Goal: Use online tool/utility: Utilize a website feature to perform a specific function

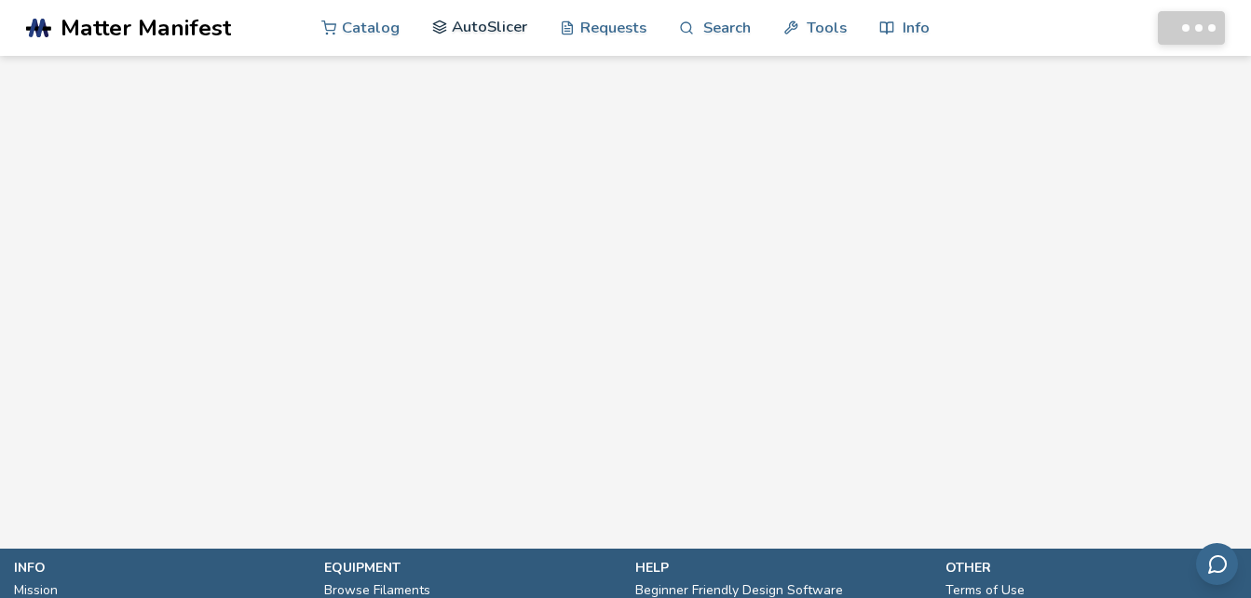
click at [467, 25] on link "AutoSlicer" at bounding box center [480, 27] width 96 height 56
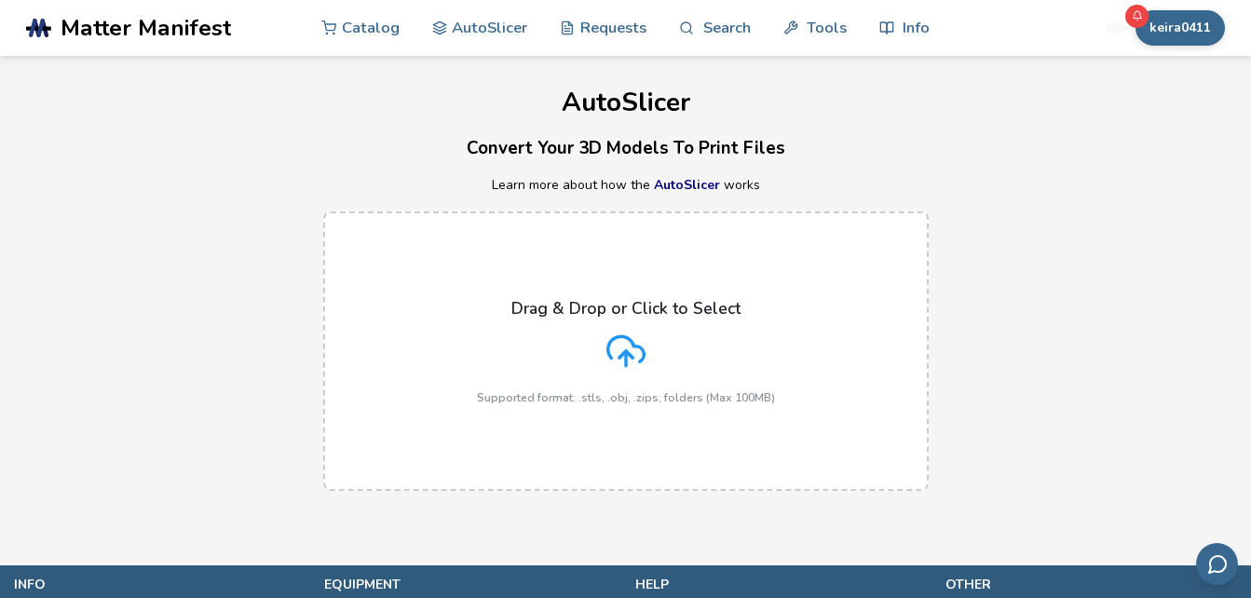
click at [617, 323] on div "Drag & Drop or Click to Select Supported format: .stls, .obj, .zips, folders (M…" at bounding box center [626, 351] width 298 height 105
click at [0, 0] on input "Drag & Drop or Click to Select Supported format: .stls, .obj, .zips, folders (M…" at bounding box center [0, 0] width 0 height 0
click at [625, 338] on icon at bounding box center [626, 348] width 36 height 25
click at [0, 0] on input "Drag & Drop or Click to Select Supported format: .stls, .obj, .zips, folders (M…" at bounding box center [0, 0] width 0 height 0
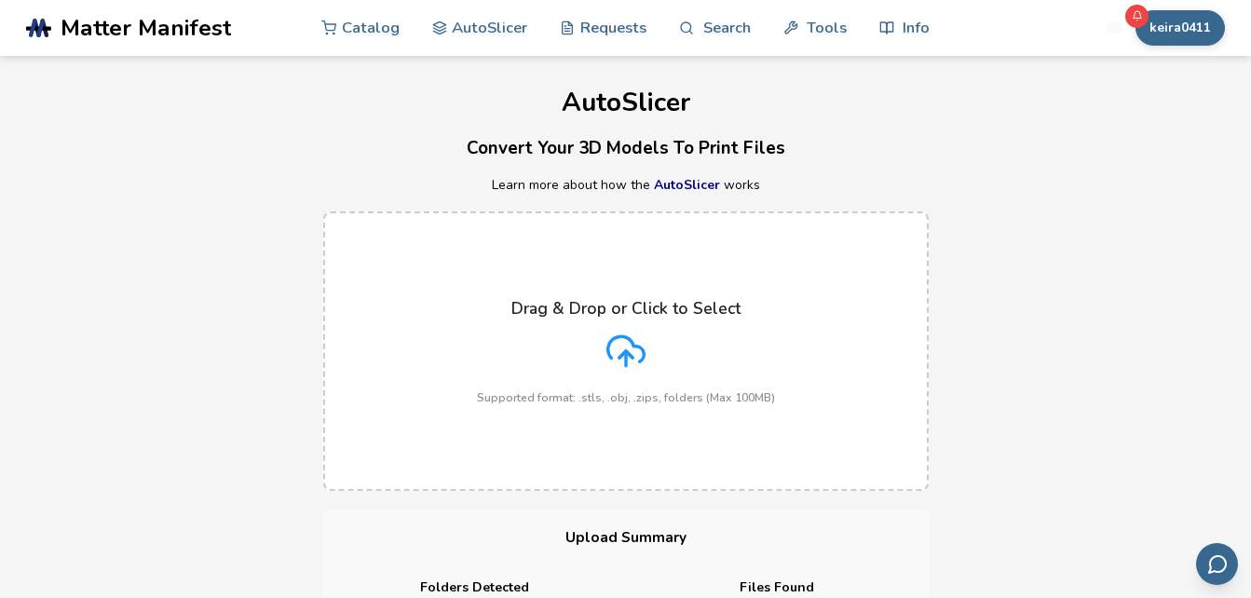
click at [652, 353] on div "Drag & Drop or Click to Select Supported format: .stls, .obj, .zips, folders (M…" at bounding box center [626, 351] width 298 height 105
click at [0, 0] on input "Drag & Drop or Click to Select Supported format: .stls, .obj, .zips, folders (M…" at bounding box center [0, 0] width 0 height 0
click at [600, 352] on div "Drag & Drop or Click to Select Supported format: .stls, .obj, .zips, folders (M…" at bounding box center [626, 351] width 298 height 105
click at [0, 0] on input "Drag & Drop or Click to Select Supported format: .stls, .obj, .zips, folders (M…" at bounding box center [0, 0] width 0 height 0
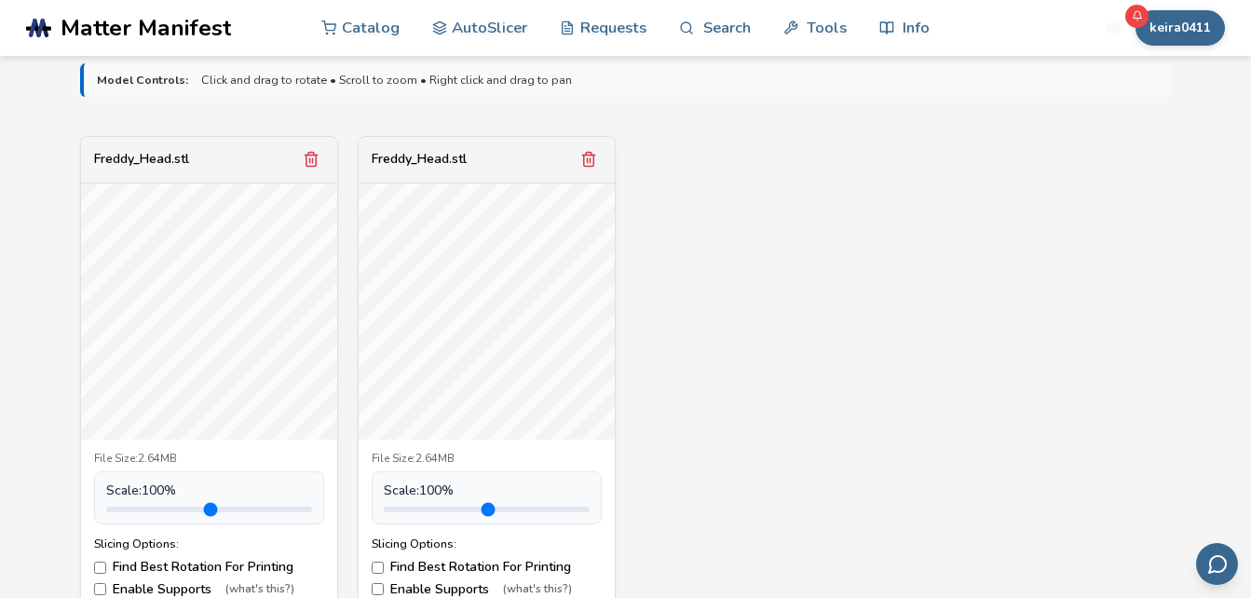
scroll to position [615, 0]
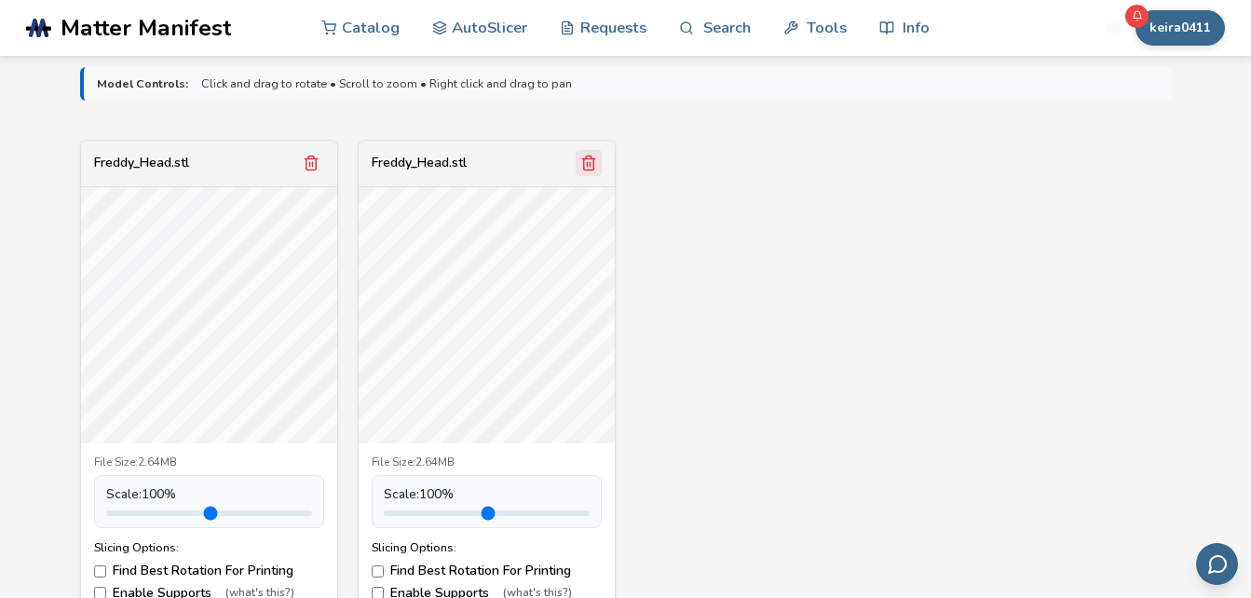
click at [597, 165] on button "Remove model" at bounding box center [589, 163] width 26 height 26
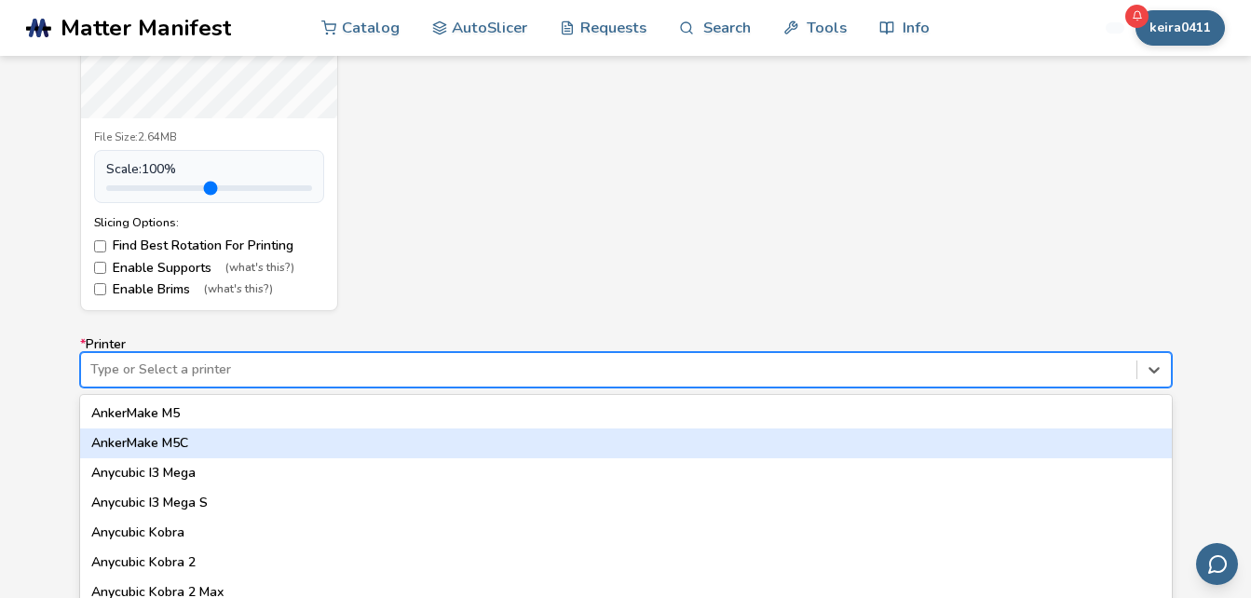
click at [1049, 370] on div "64 results available. Use Up and Down to choose options, press Enter to select …" at bounding box center [626, 369] width 1092 height 35
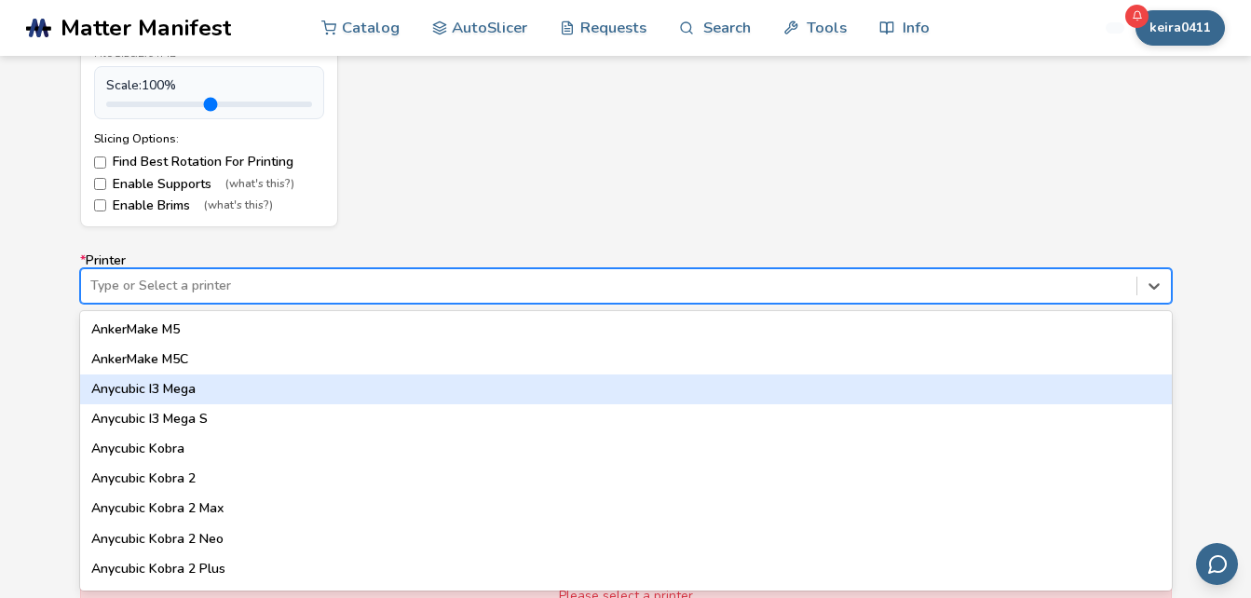
click at [245, 392] on div "Anycubic I3 Mega" at bounding box center [626, 390] width 1092 height 30
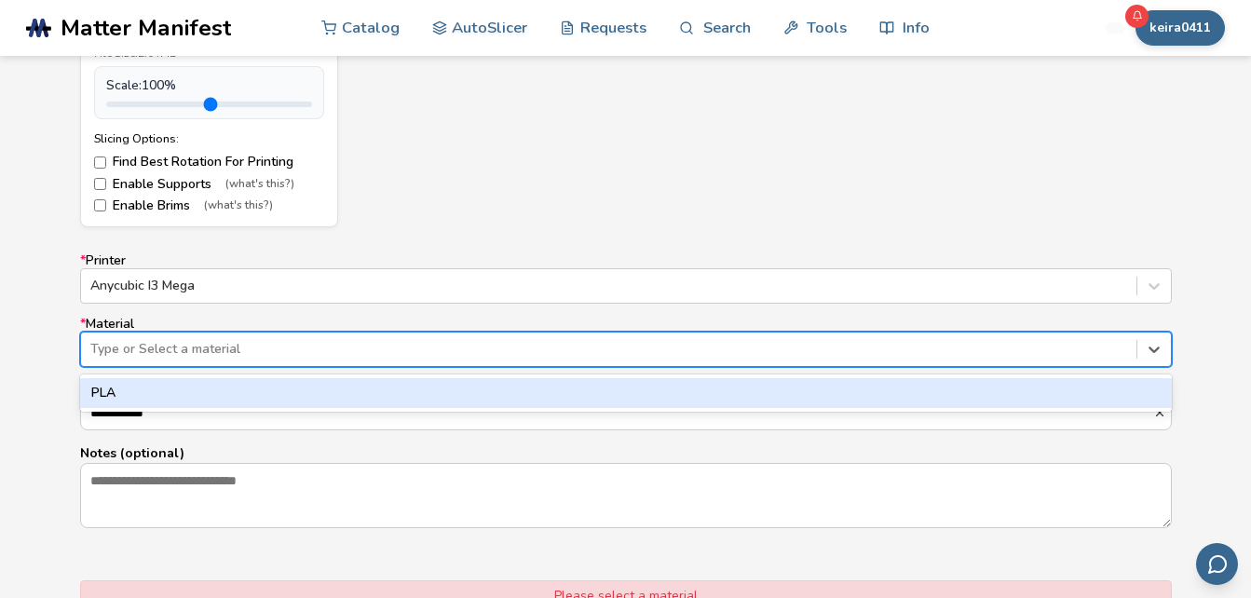
click at [238, 354] on div at bounding box center [608, 349] width 1037 height 19
click at [237, 389] on div "PLA" at bounding box center [626, 393] width 1092 height 30
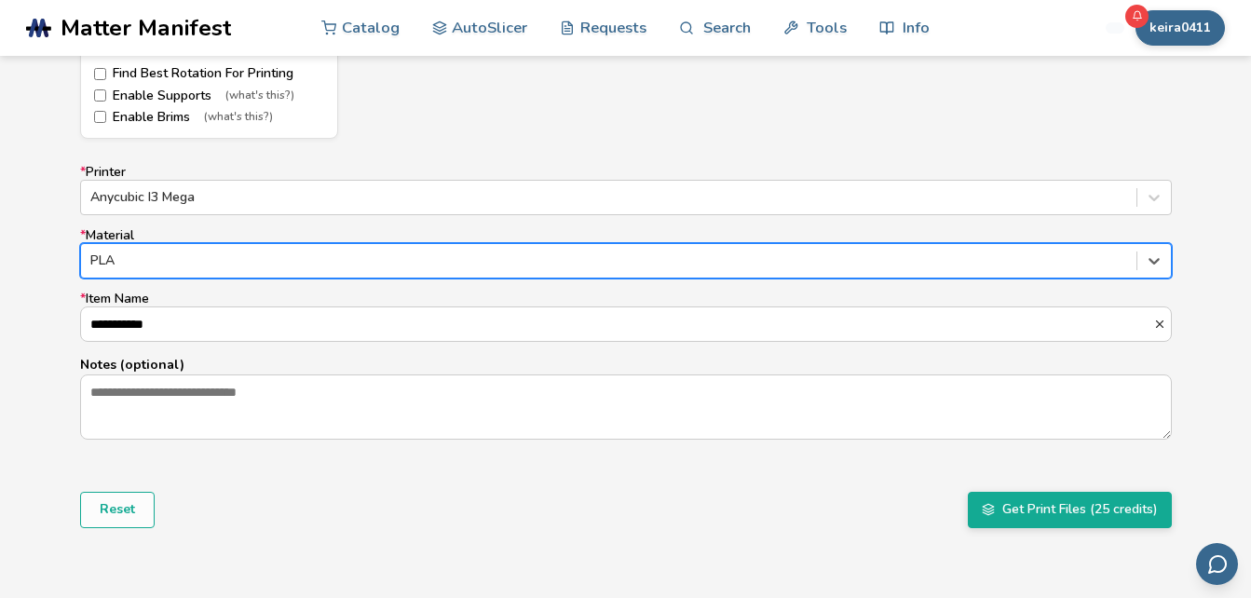
scroll to position [1163, 0]
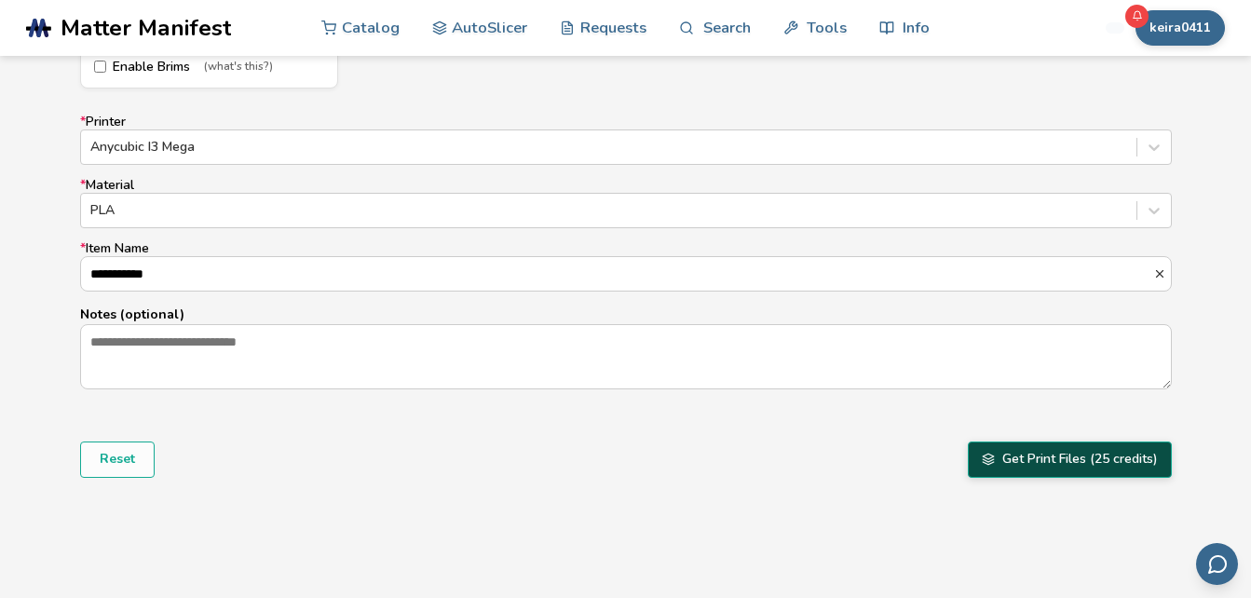
click at [1076, 468] on button "Get Print Files (25 credits)" at bounding box center [1070, 459] width 204 height 35
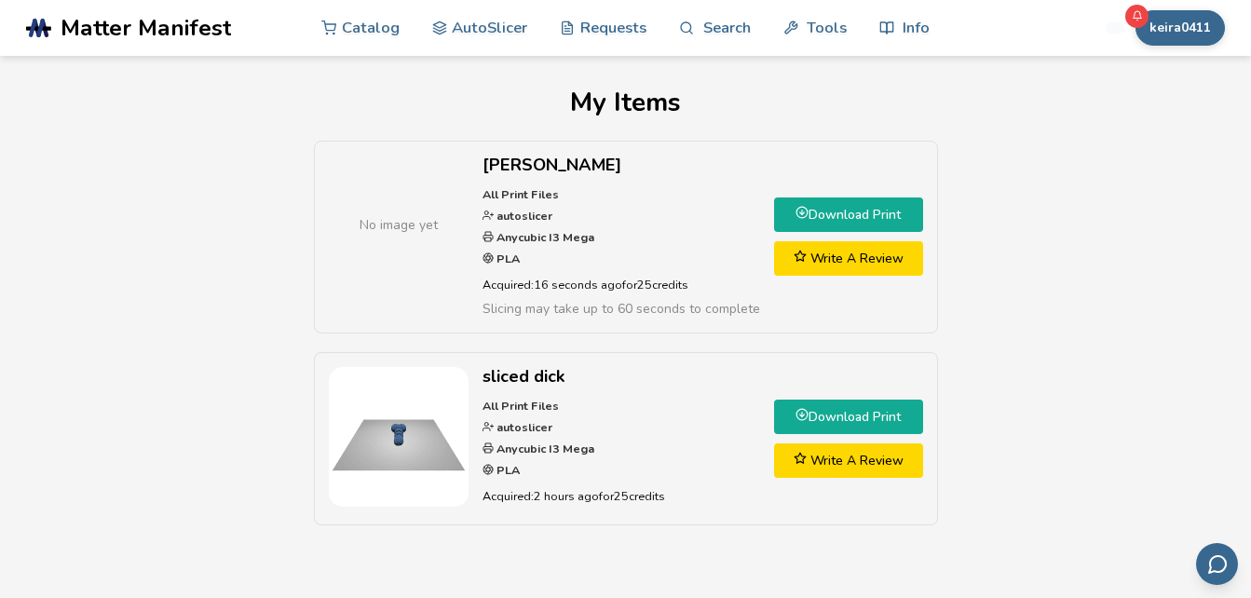
click at [883, 229] on link "Download Print" at bounding box center [848, 215] width 149 height 34
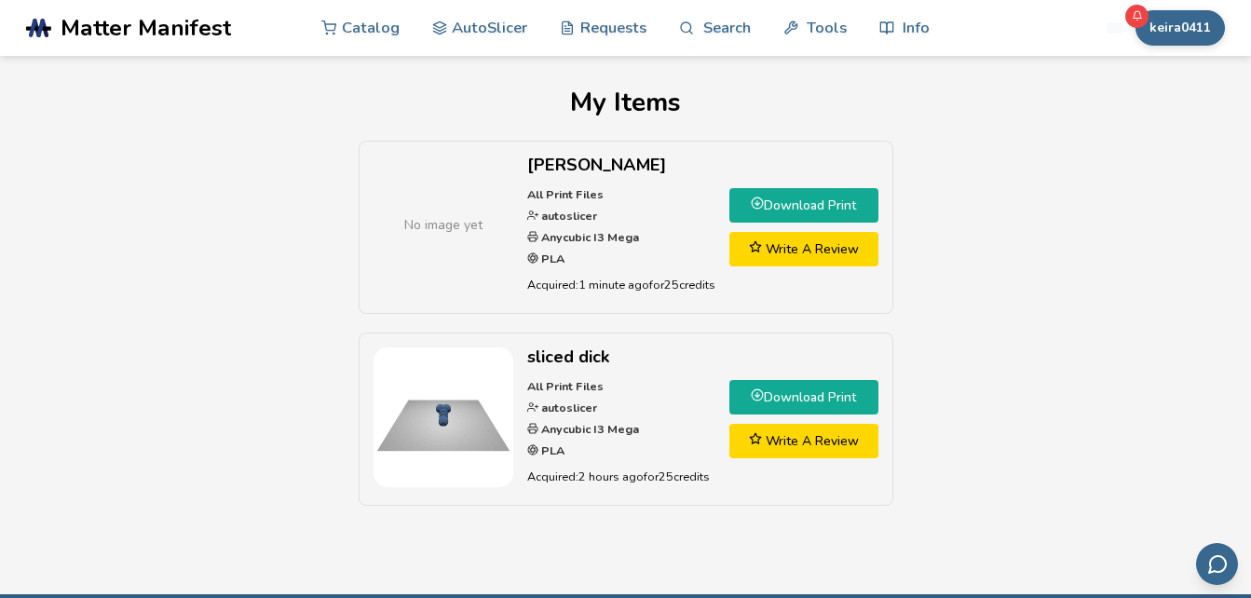
click at [767, 200] on link "Download Print" at bounding box center [804, 205] width 149 height 34
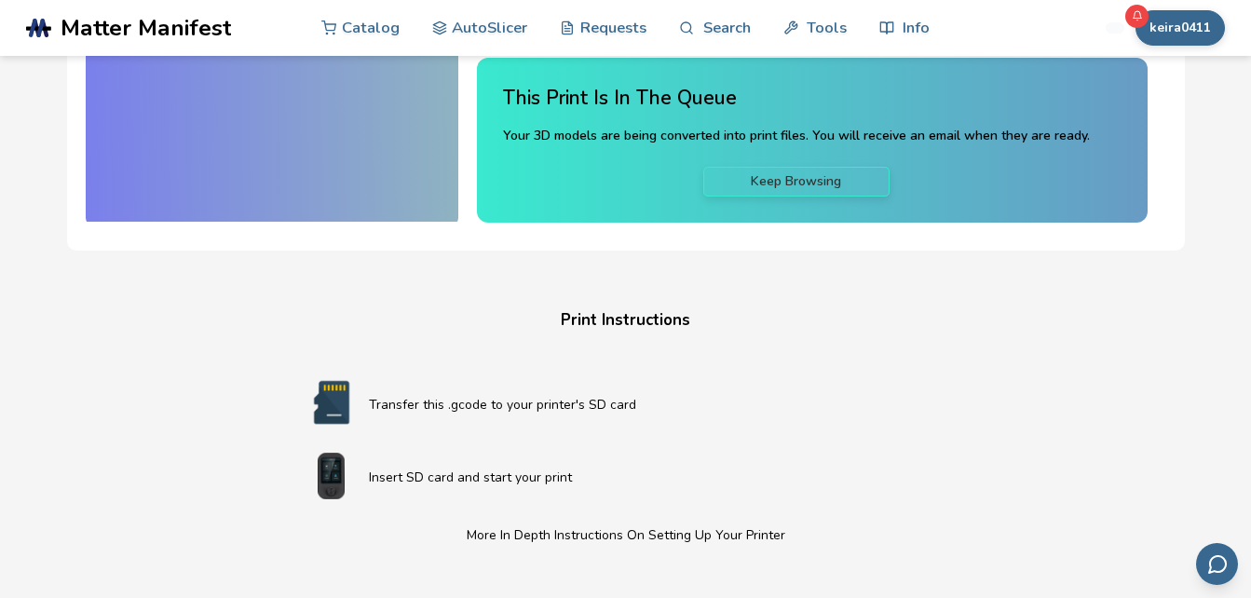
scroll to position [196, 0]
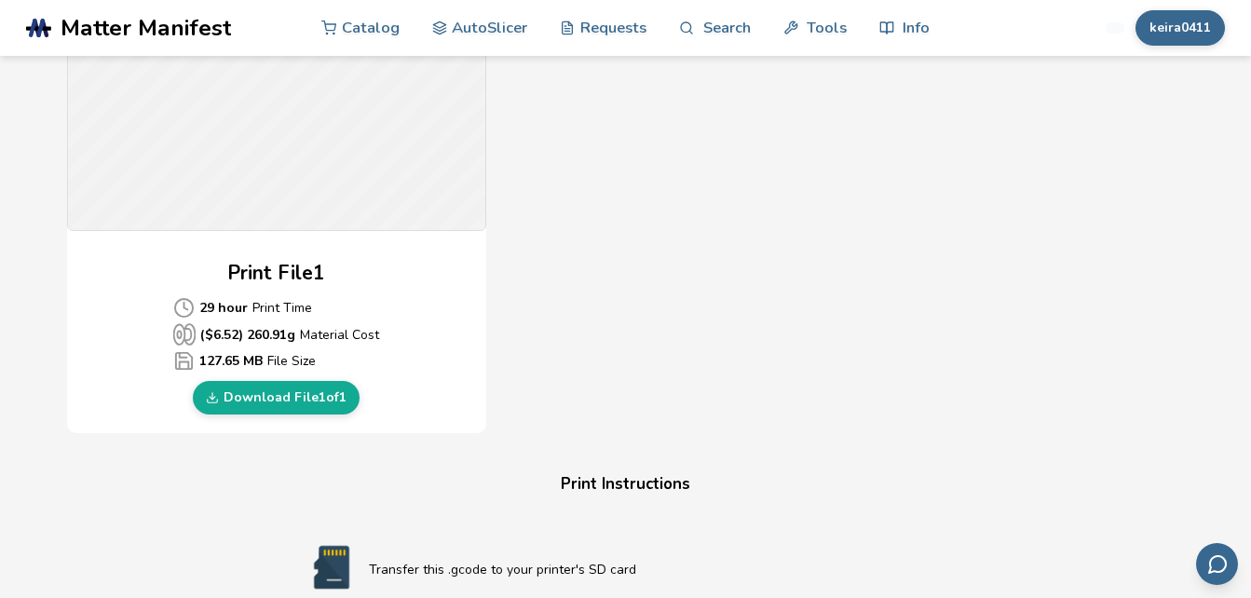
scroll to position [739, 0]
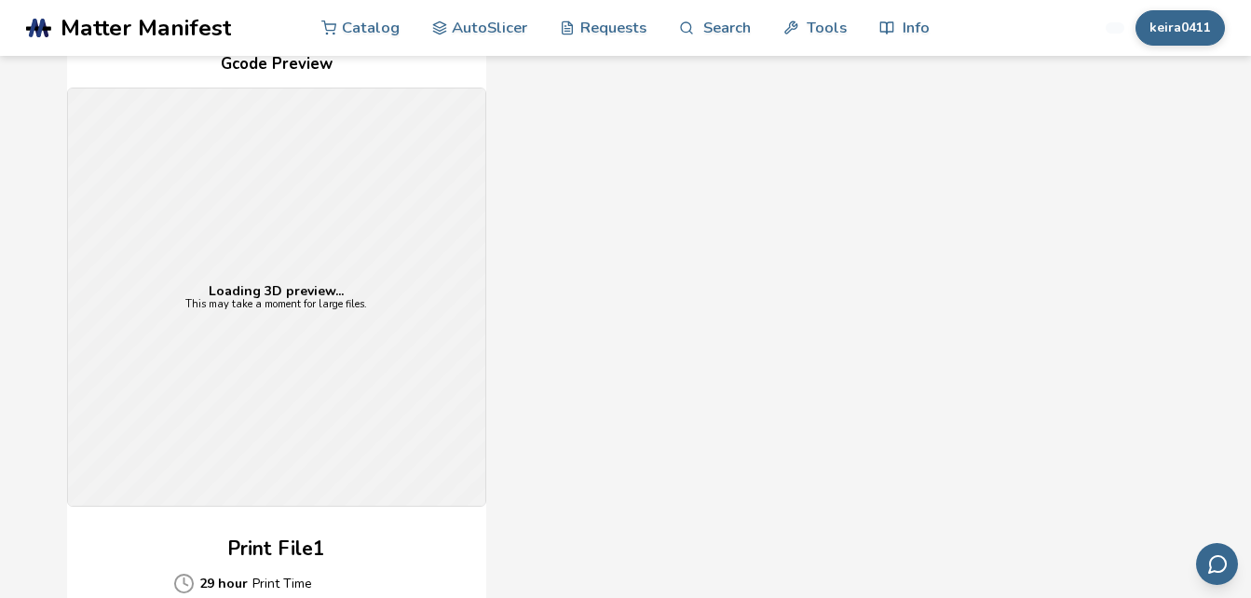
scroll to position [459, 0]
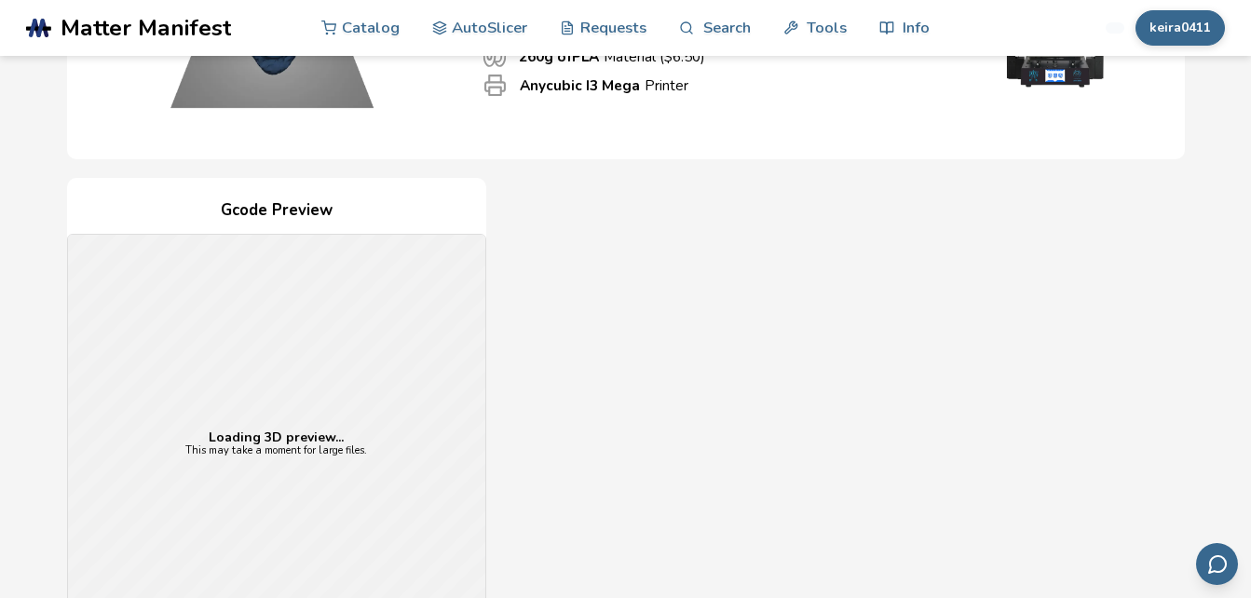
scroll to position [305, 0]
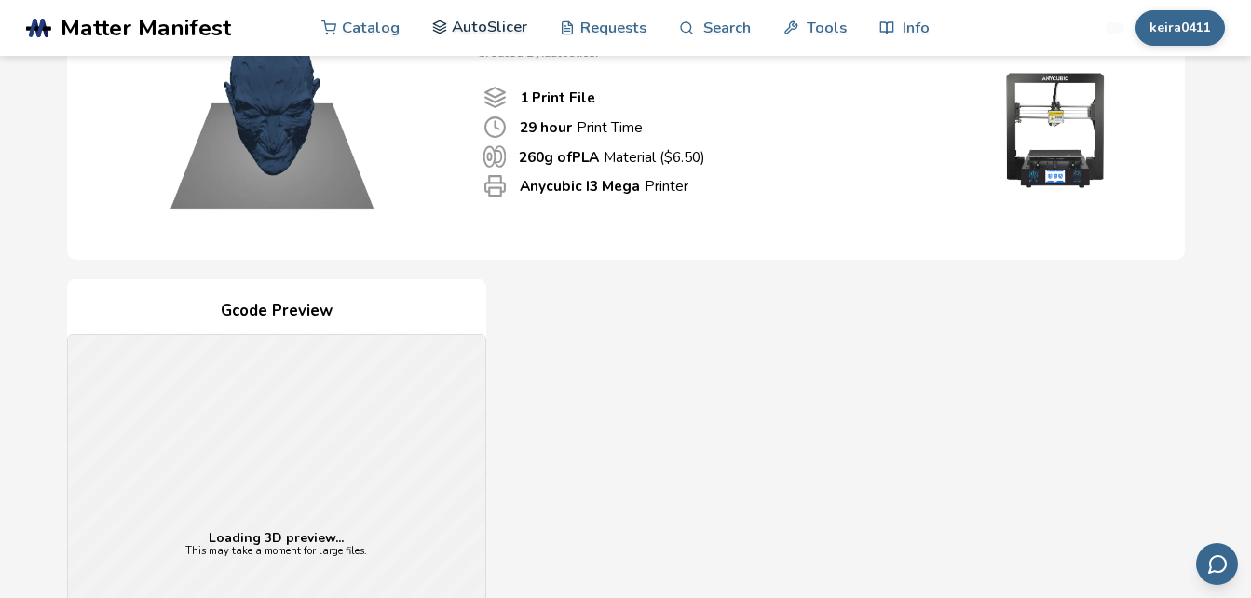
click at [494, 27] on link "AutoSlicer" at bounding box center [480, 27] width 96 height 56
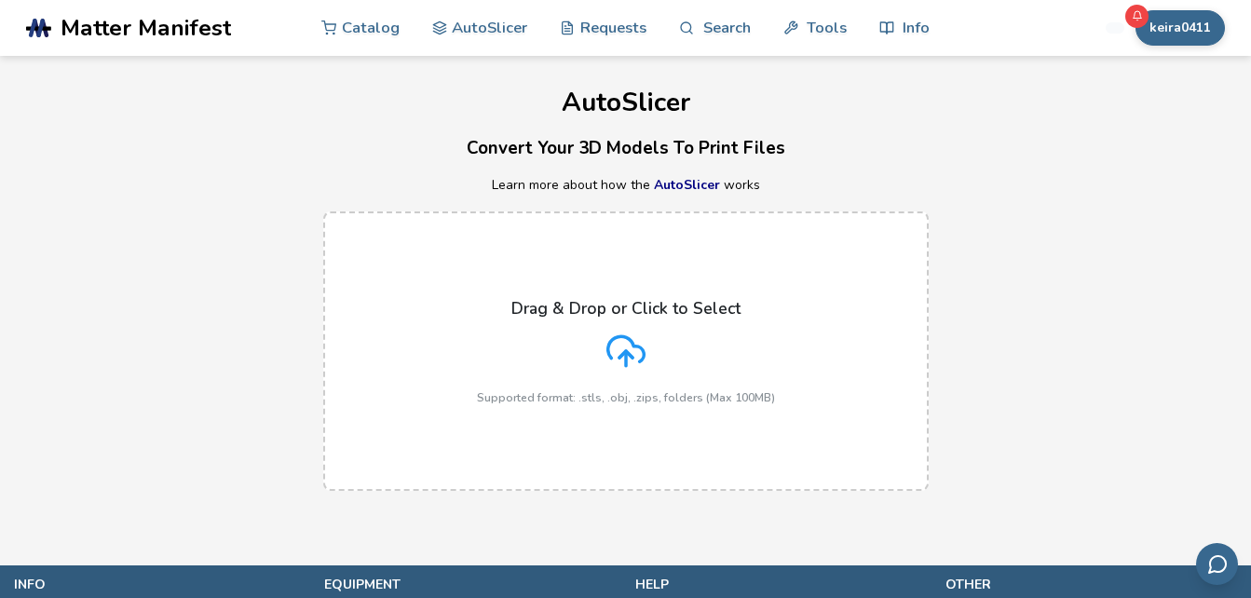
click at [635, 343] on icon at bounding box center [626, 351] width 39 height 39
click at [0, 0] on input "Drag & Drop or Click to Select Supported format: .stls, .obj, .zips, folders (M…" at bounding box center [0, 0] width 0 height 0
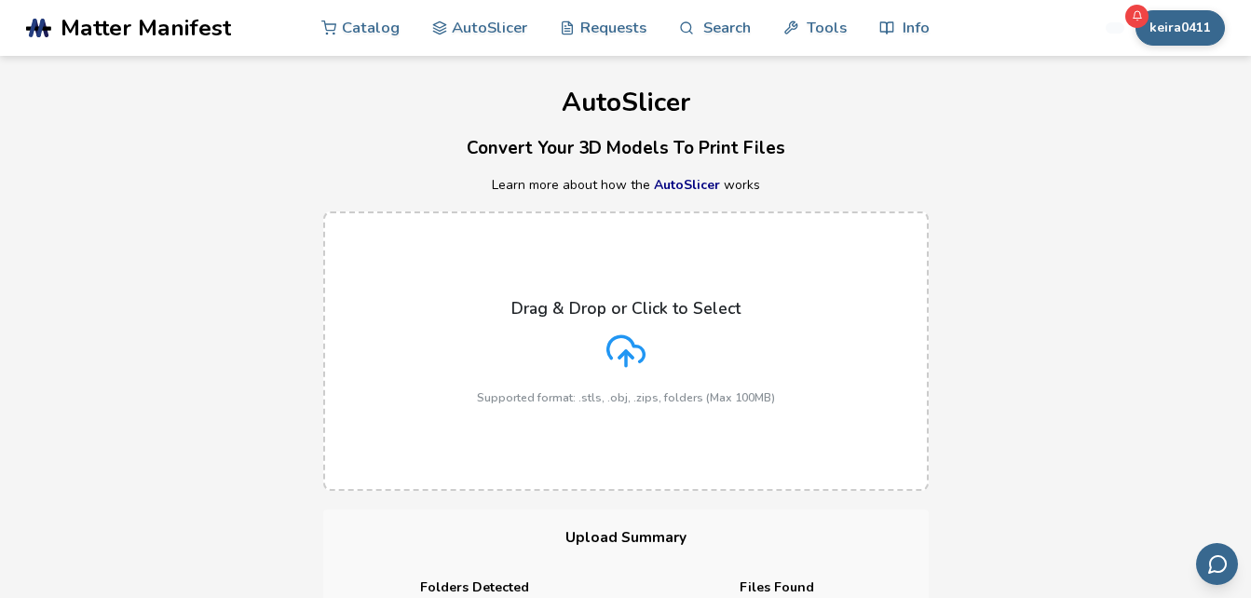
click at [597, 357] on div "Drag & Drop or Click to Select Supported format: .stls, .obj, .zips, folders (M…" at bounding box center [626, 351] width 298 height 105
click at [0, 0] on input "Drag & Drop or Click to Select Supported format: .stls, .obj, .zips, folders (M…" at bounding box center [0, 0] width 0 height 0
click at [626, 358] on line at bounding box center [626, 358] width 0 height 15
click at [0, 0] on input "Drag & Drop or Click to Select Supported format: .stls, .obj, .zips, folders (M…" at bounding box center [0, 0] width 0 height 0
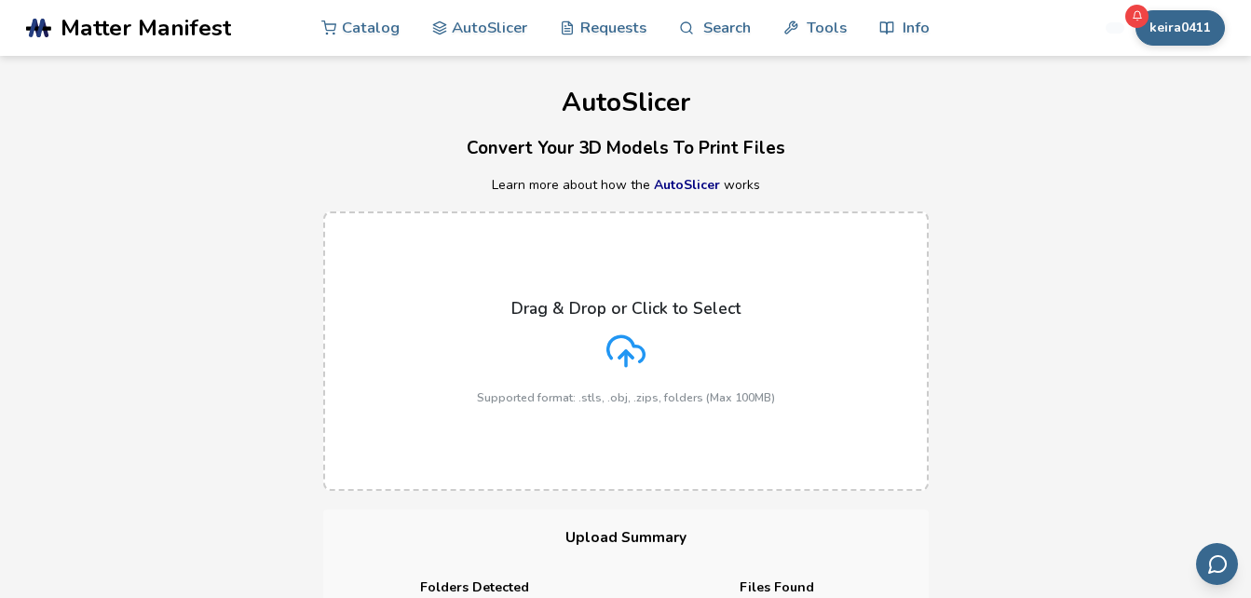
click at [626, 358] on line at bounding box center [626, 358] width 0 height 15
click at [0, 0] on input "Drag & Drop or Click to Select Supported format: .stls, .obj, .zips, folders (M…" at bounding box center [0, 0] width 0 height 0
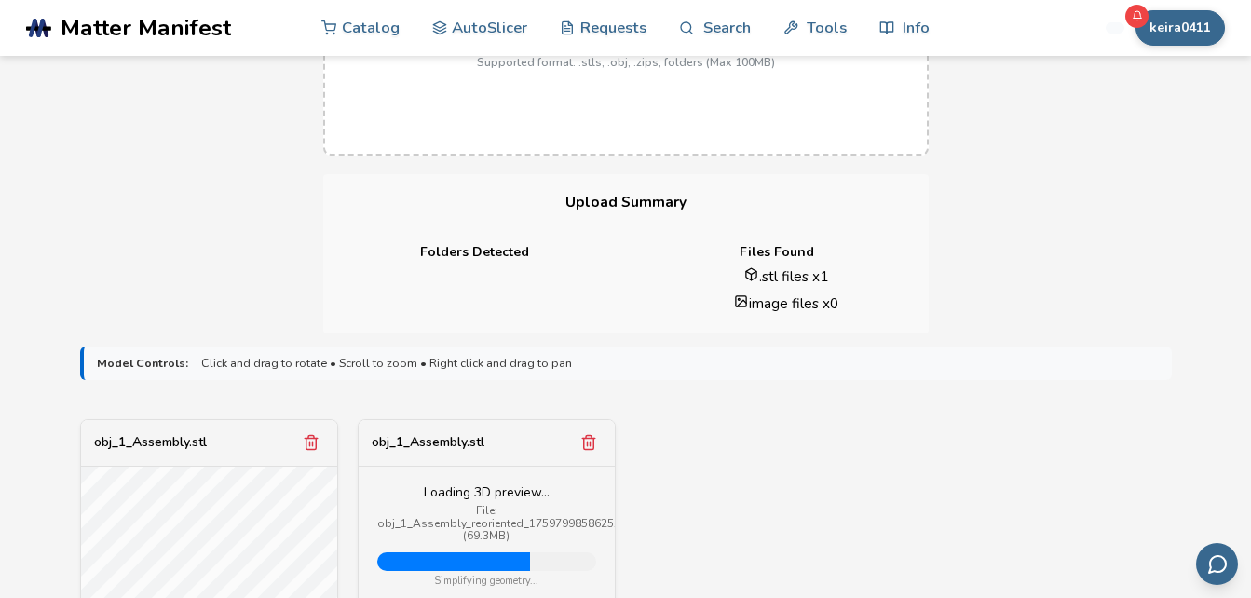
scroll to position [353, 0]
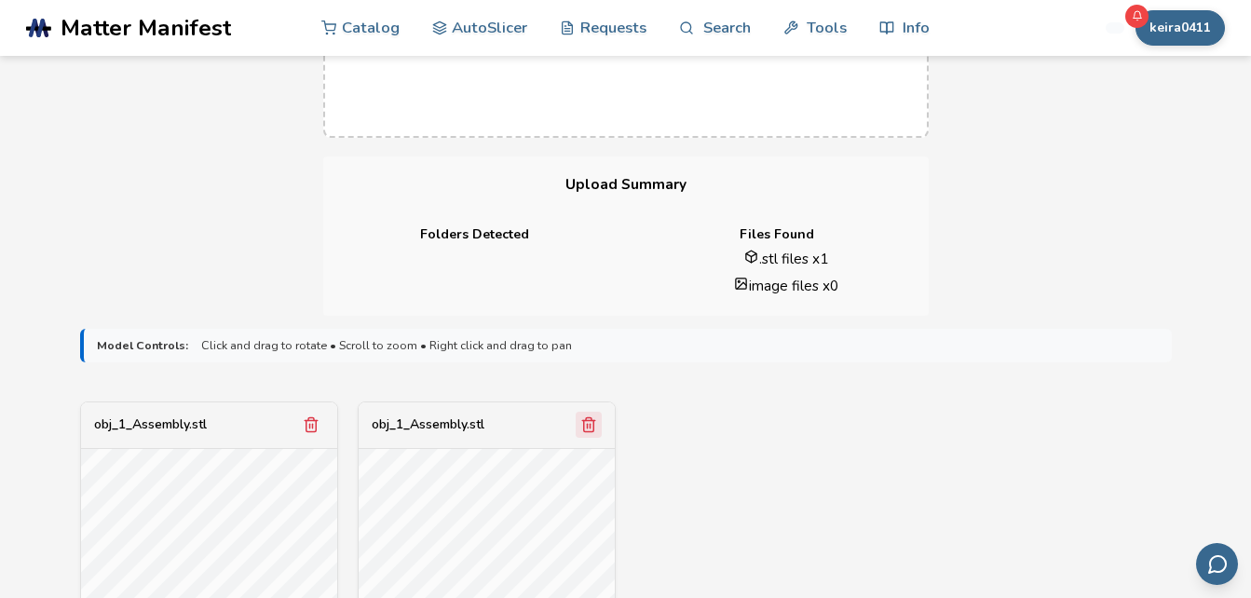
click at [585, 423] on icon "Remove model" at bounding box center [588, 425] width 17 height 17
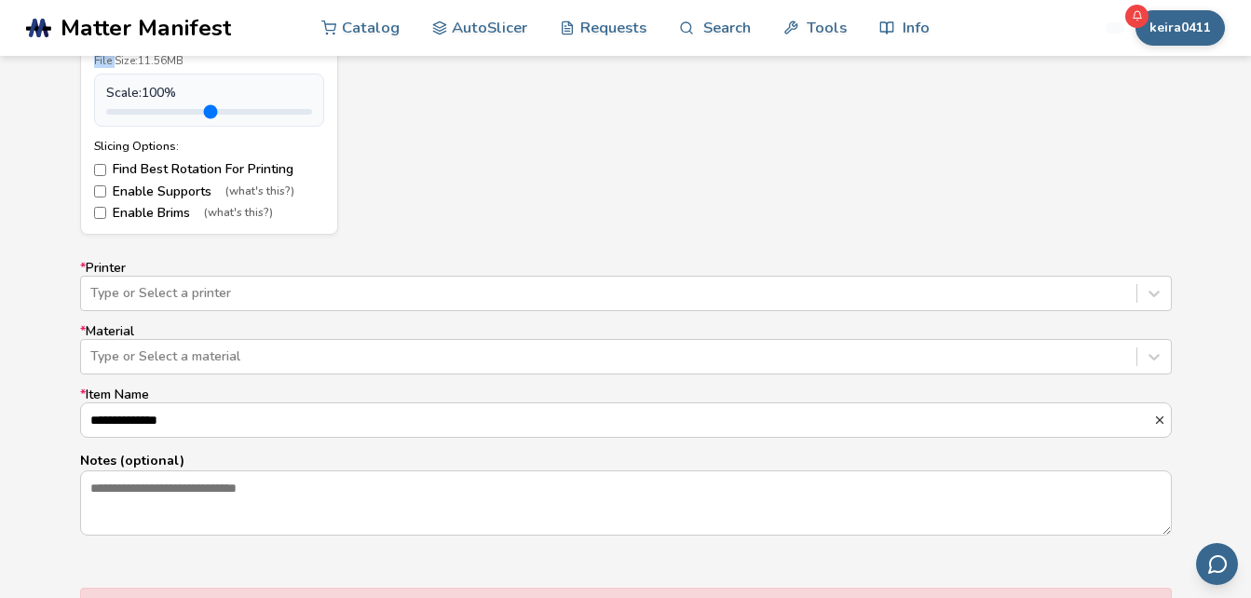
scroll to position [1024, 0]
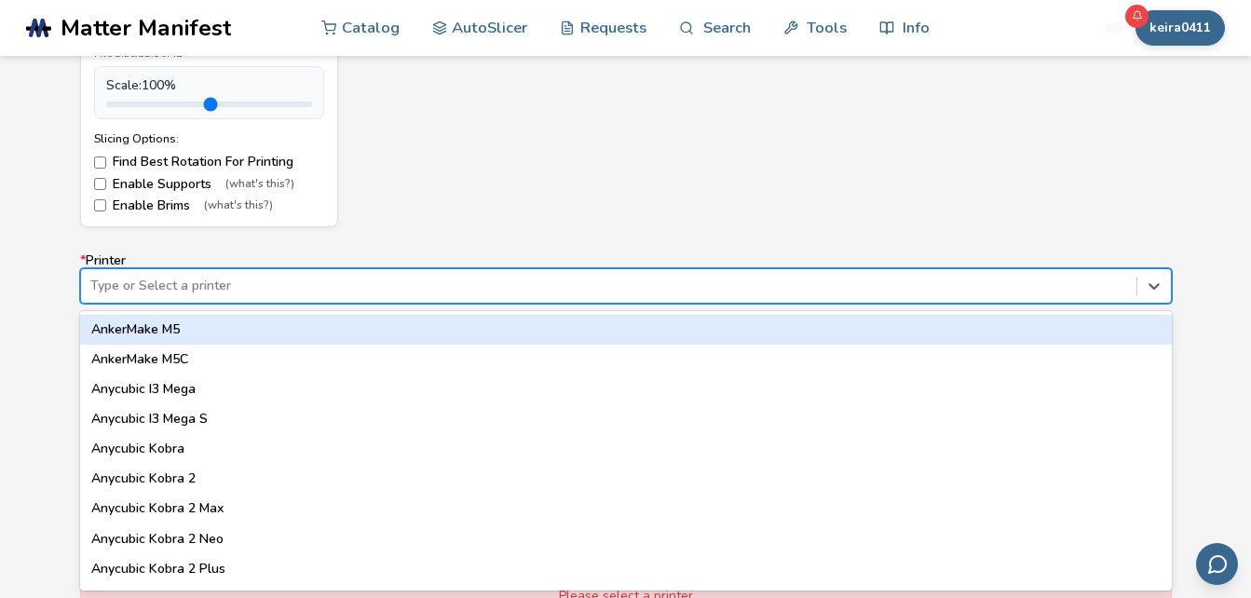
click at [862, 287] on div at bounding box center [608, 286] width 1037 height 19
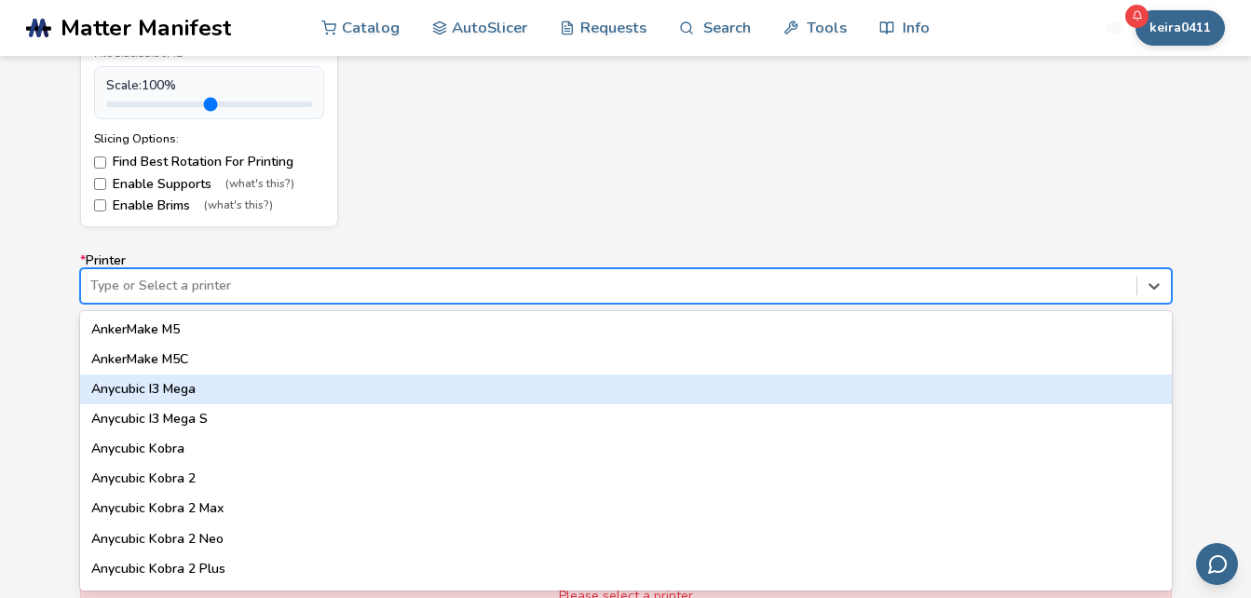
click at [218, 396] on div "Anycubic I3 Mega" at bounding box center [626, 390] width 1092 height 30
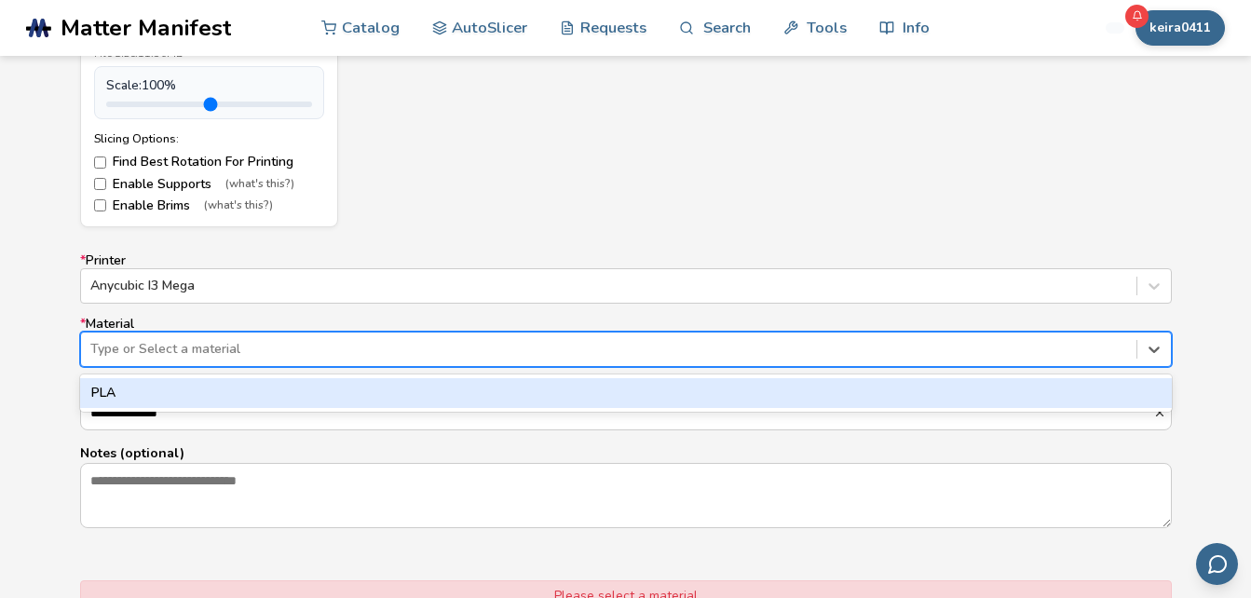
click at [225, 340] on div at bounding box center [608, 349] width 1037 height 19
click at [201, 394] on div "PLA" at bounding box center [626, 393] width 1092 height 30
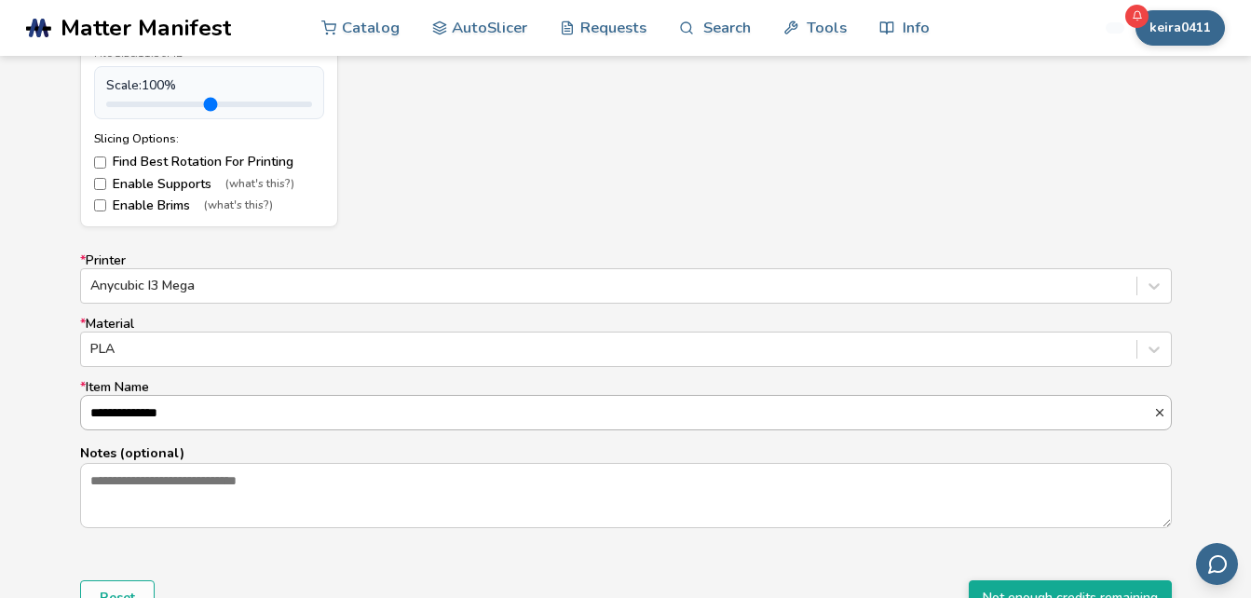
click at [736, 424] on input "**********" at bounding box center [617, 413] width 1072 height 34
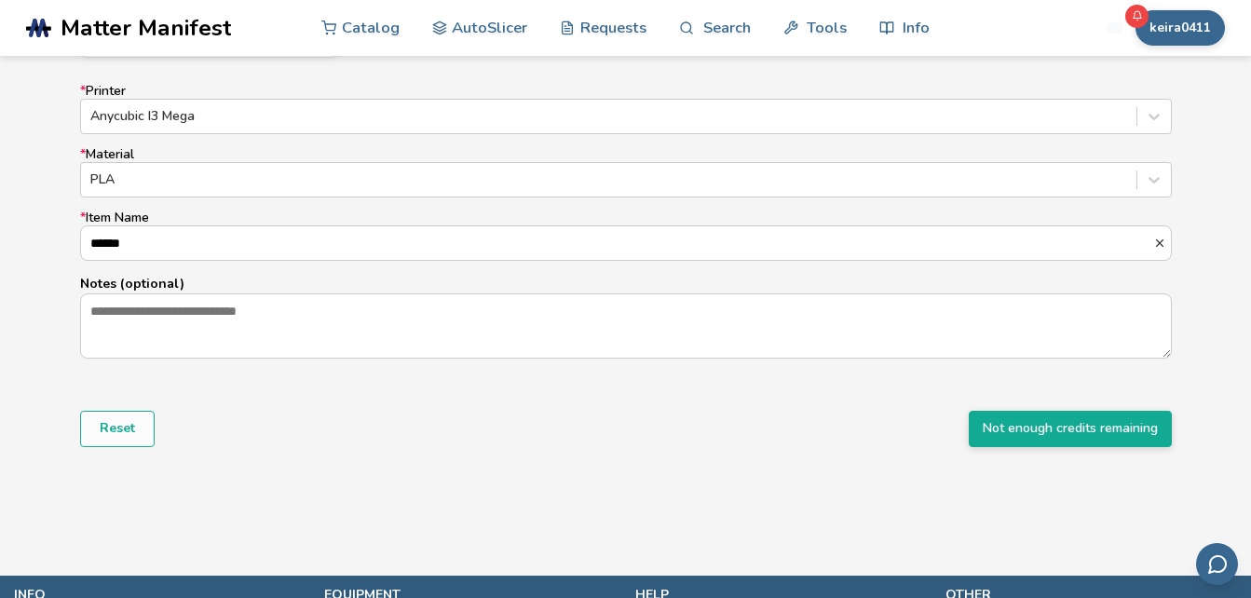
scroll to position [1210, 0]
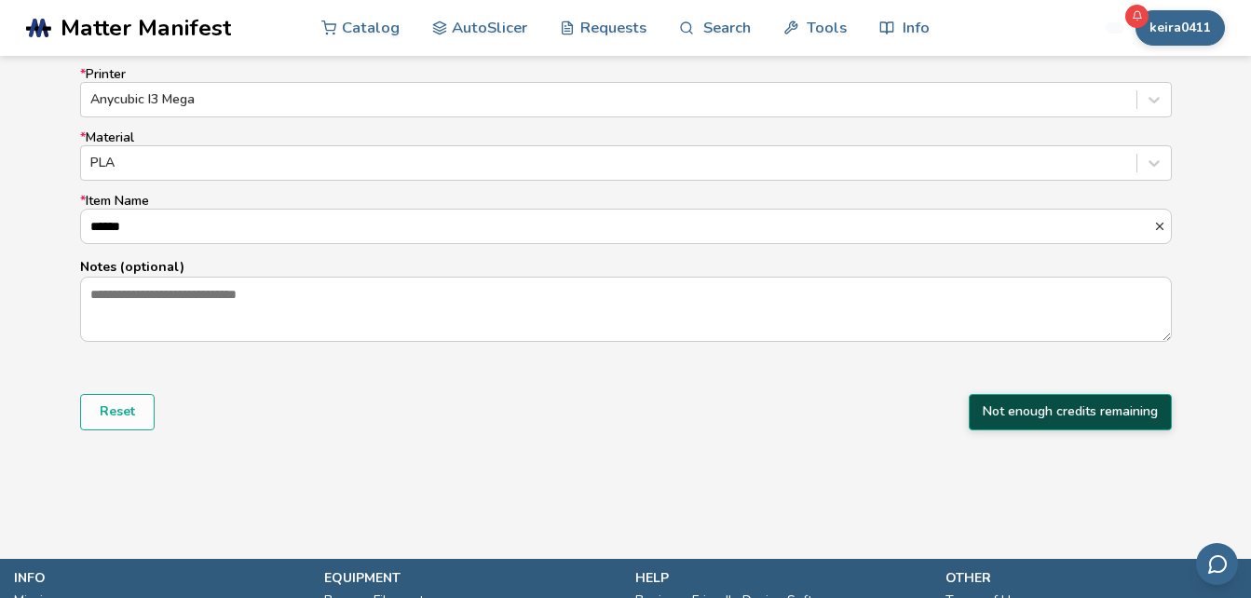
type input "******"
click at [1086, 420] on button "Not enough credits remaining" at bounding box center [1070, 411] width 203 height 35
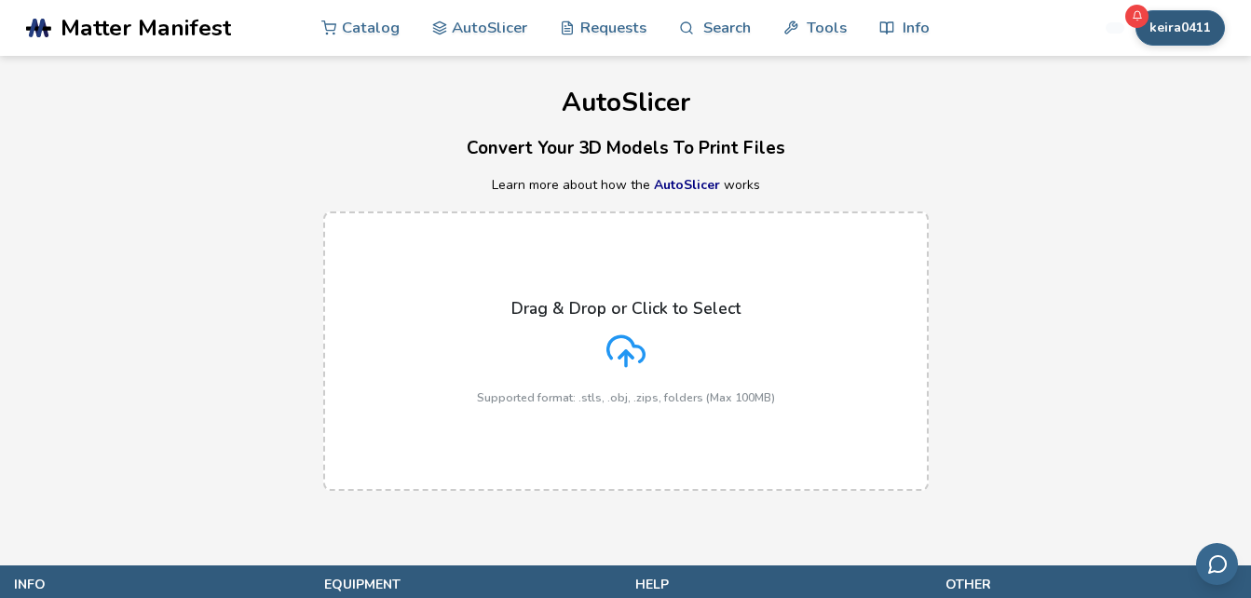
click at [1168, 26] on button "keira0411" at bounding box center [1180, 27] width 89 height 35
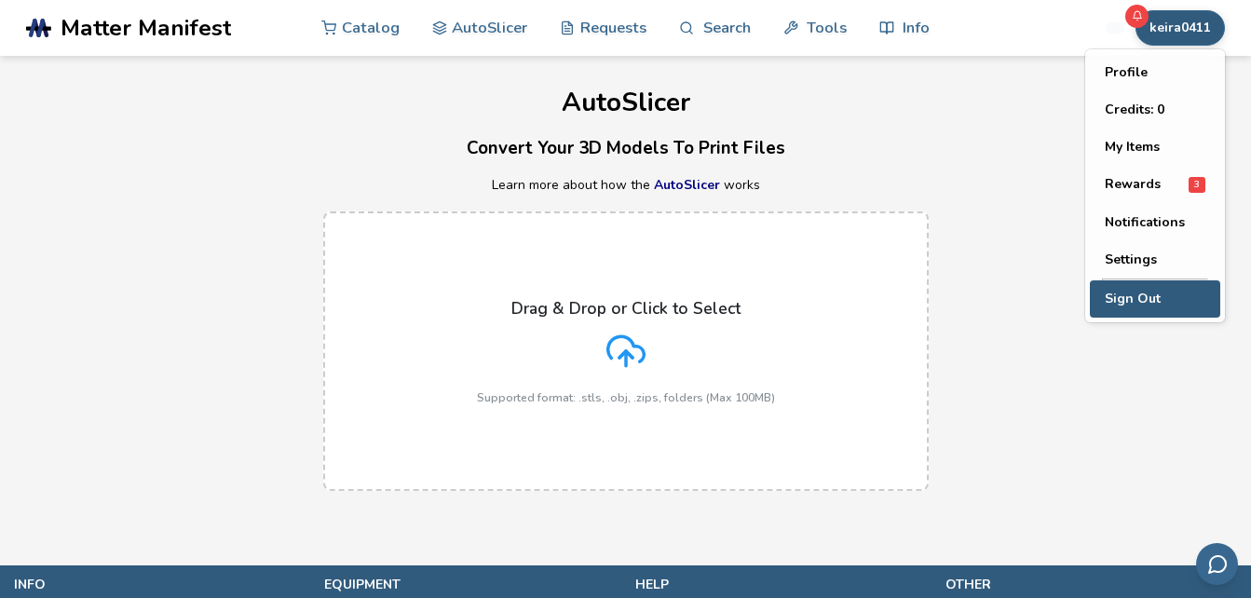
click at [1144, 298] on button "Sign Out" at bounding box center [1155, 298] width 130 height 37
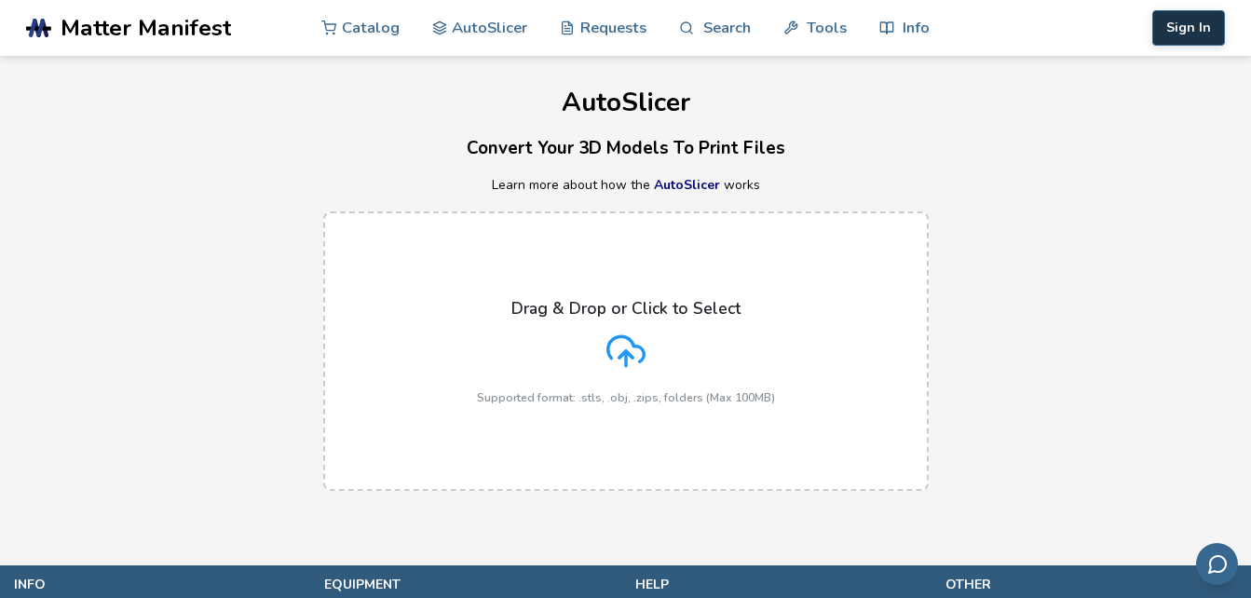
click at [1185, 28] on button "Sign In" at bounding box center [1189, 27] width 73 height 35
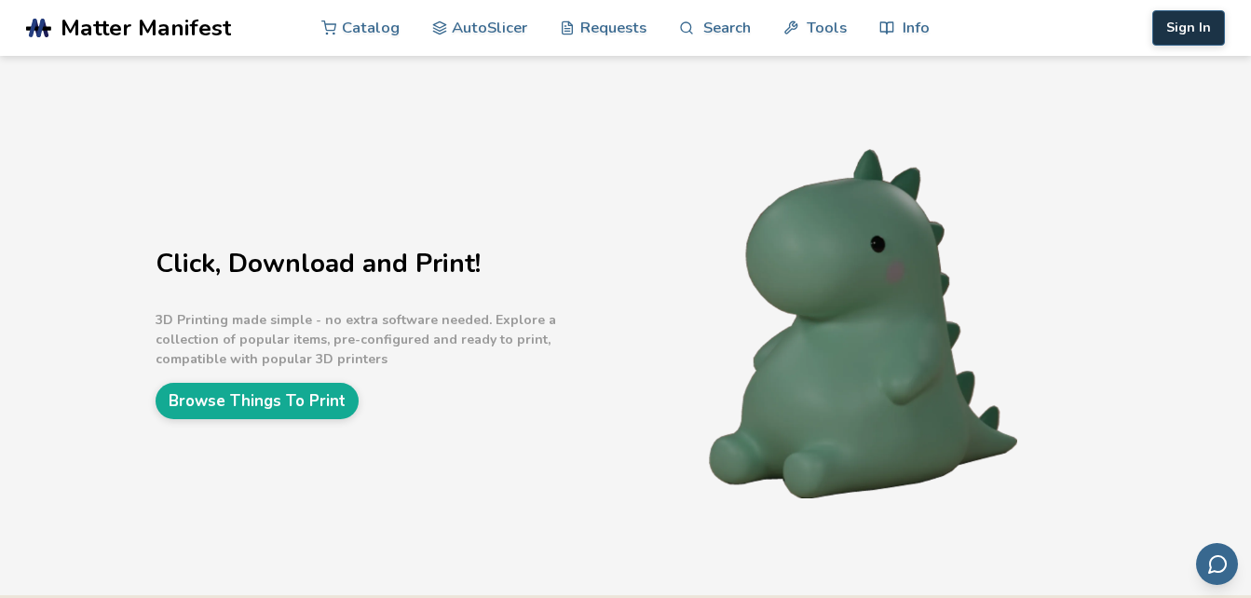
click at [1190, 23] on button "Sign In" at bounding box center [1189, 27] width 73 height 35
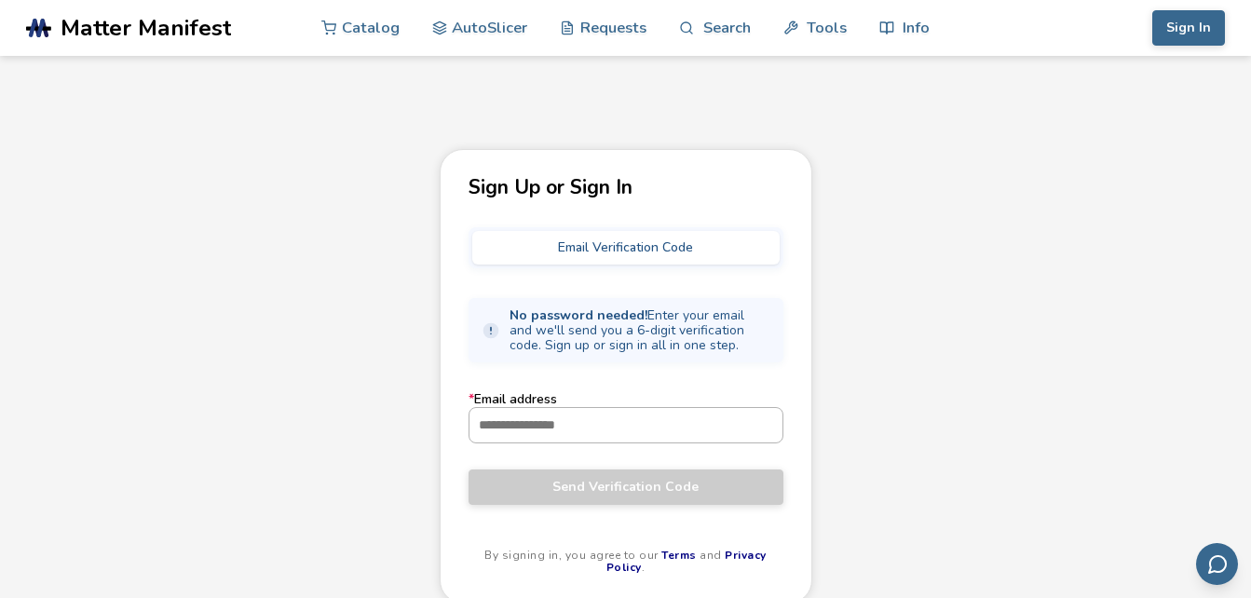
click at [663, 441] on input "* Email address" at bounding box center [626, 425] width 313 height 34
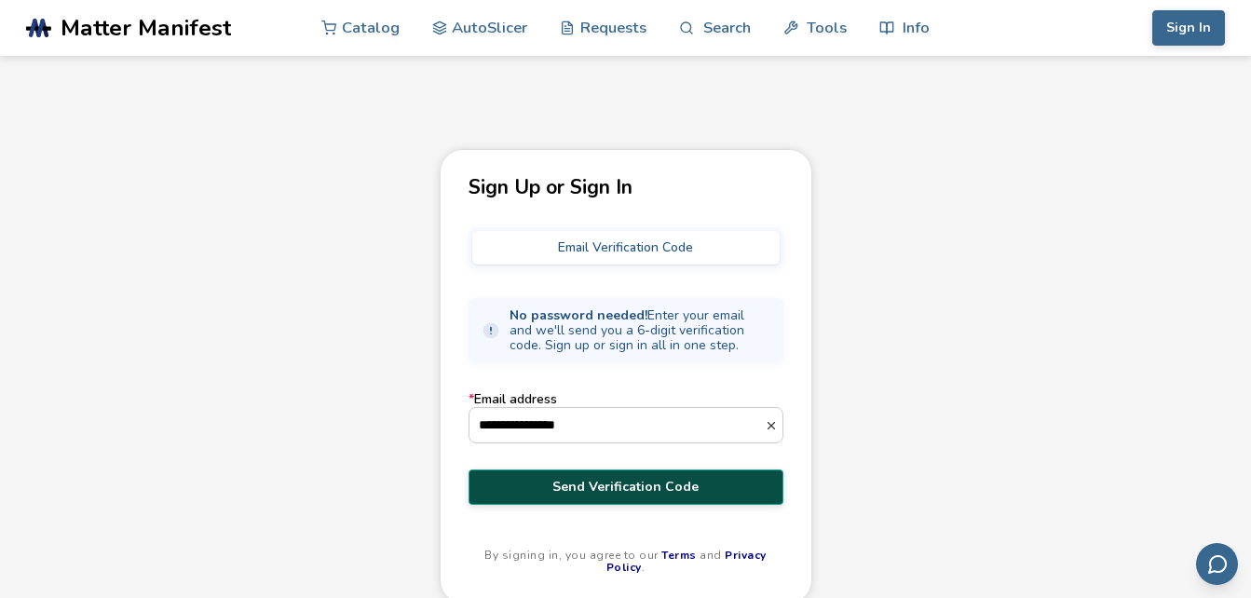
type input "**********"
click at [637, 493] on span "Send Verification Code" at bounding box center [626, 487] width 287 height 15
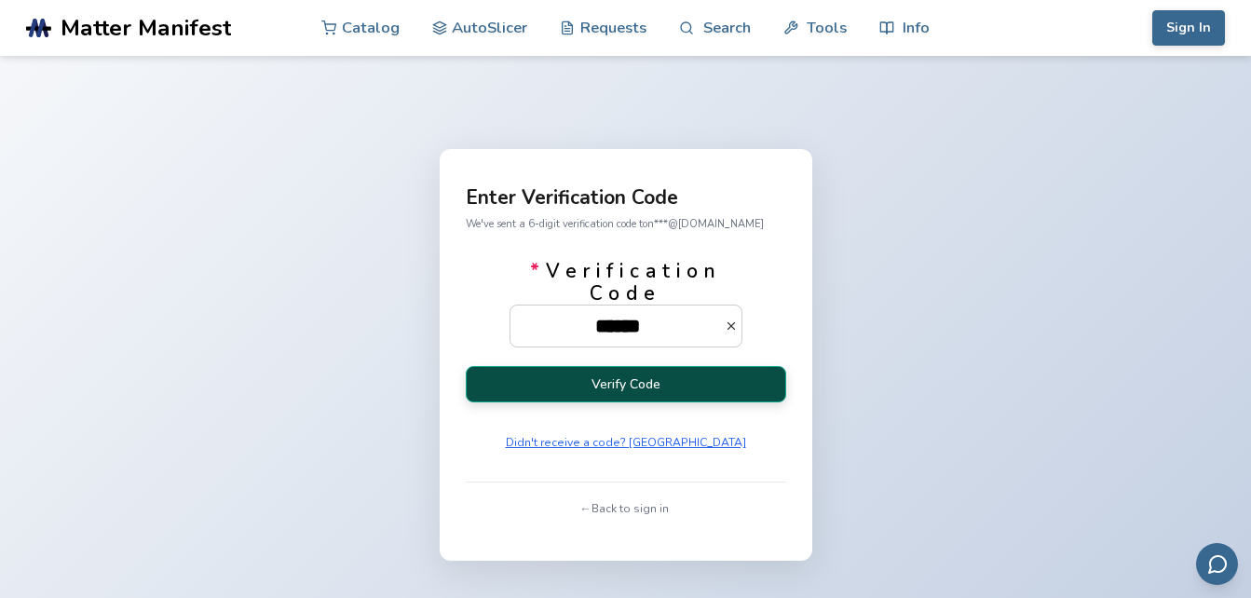
type input "******"
click at [610, 384] on button "Verify Code" at bounding box center [626, 384] width 321 height 36
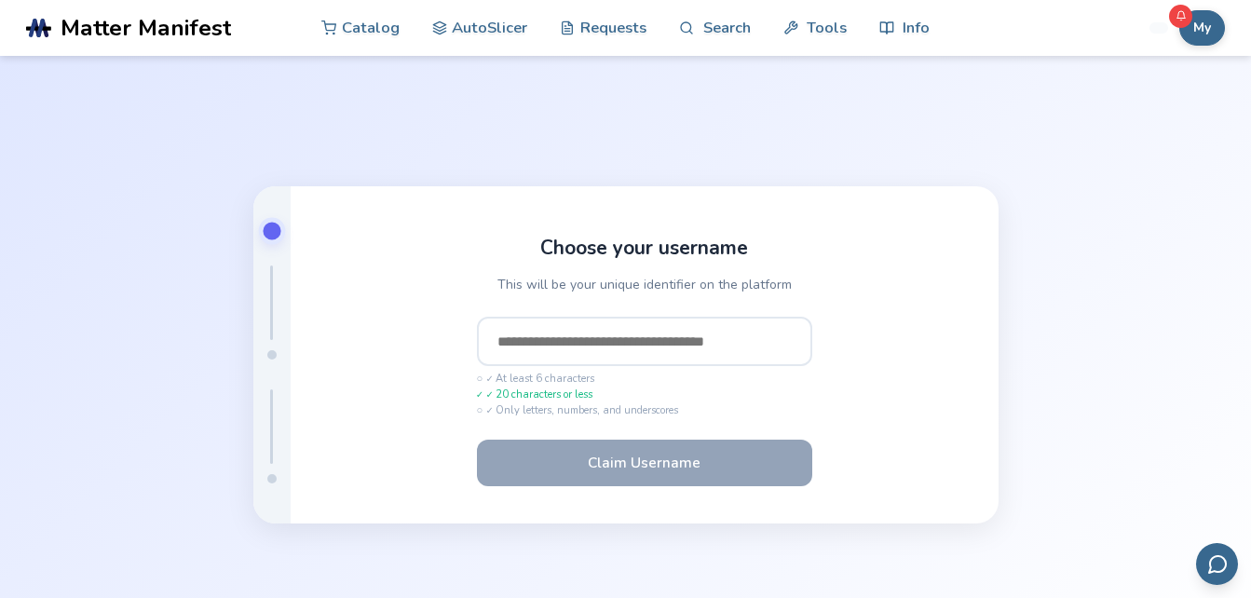
click at [609, 342] on input "text" at bounding box center [644, 342] width 335 height 50
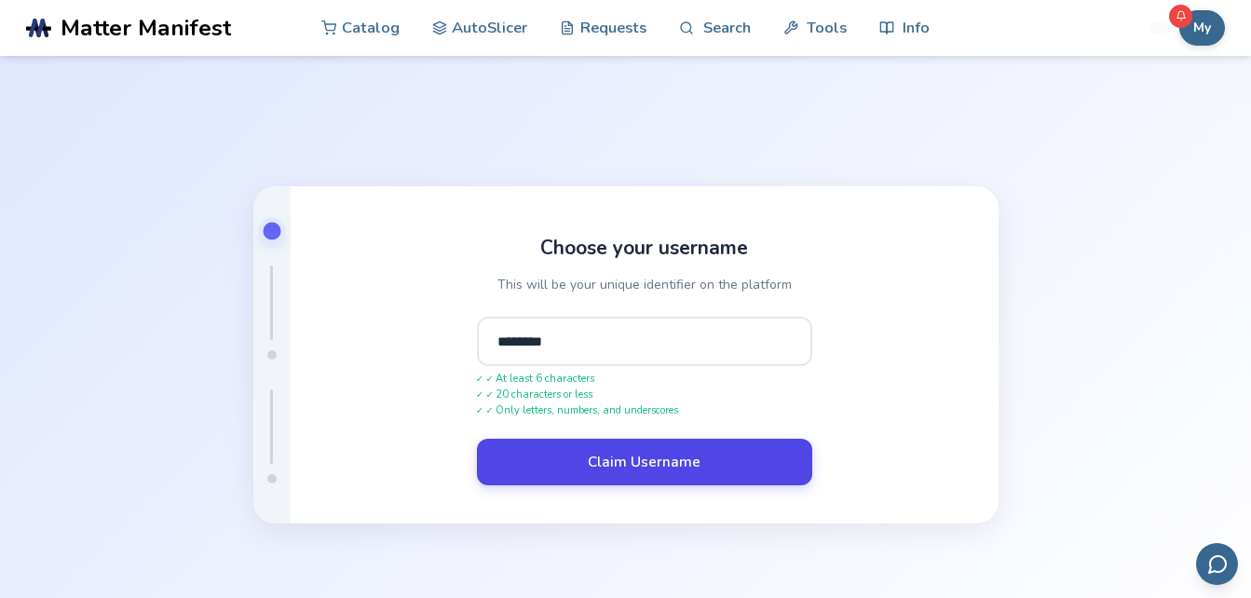
type input "********"
click at [646, 463] on button "Claim Username" at bounding box center [644, 462] width 335 height 47
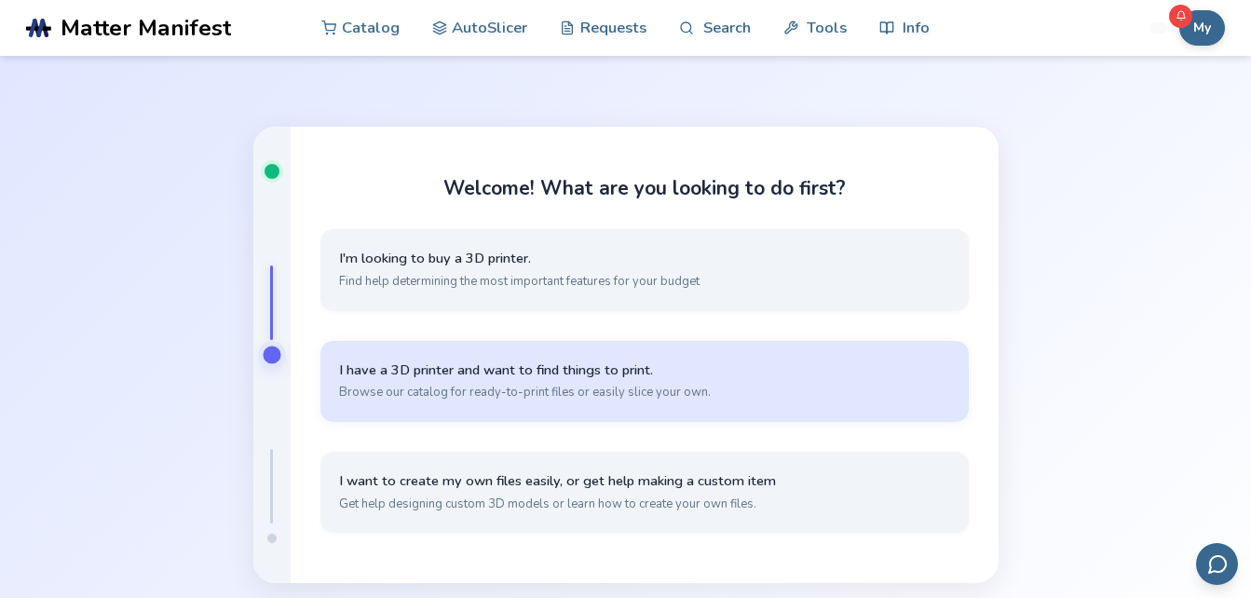
click at [635, 403] on button "I have a 3D printer and want to find things to print. Browse our catalog for re…" at bounding box center [645, 381] width 649 height 81
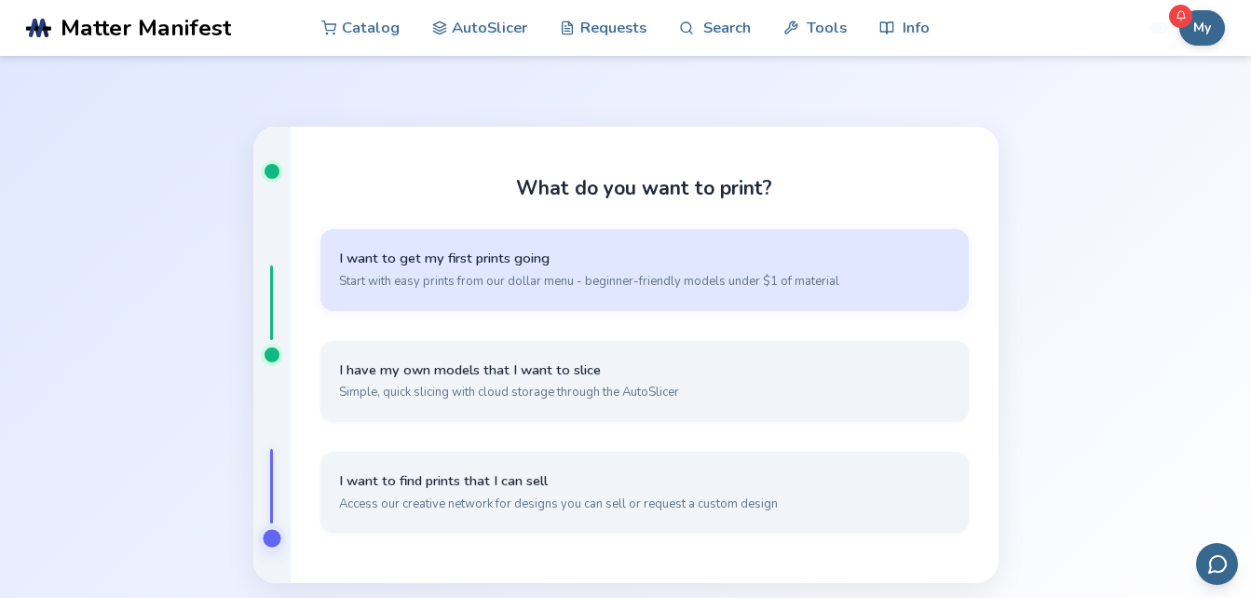
click at [704, 285] on span "Start with easy prints from our dollar menu - beginner-friendly models under $1…" at bounding box center [644, 281] width 611 height 17
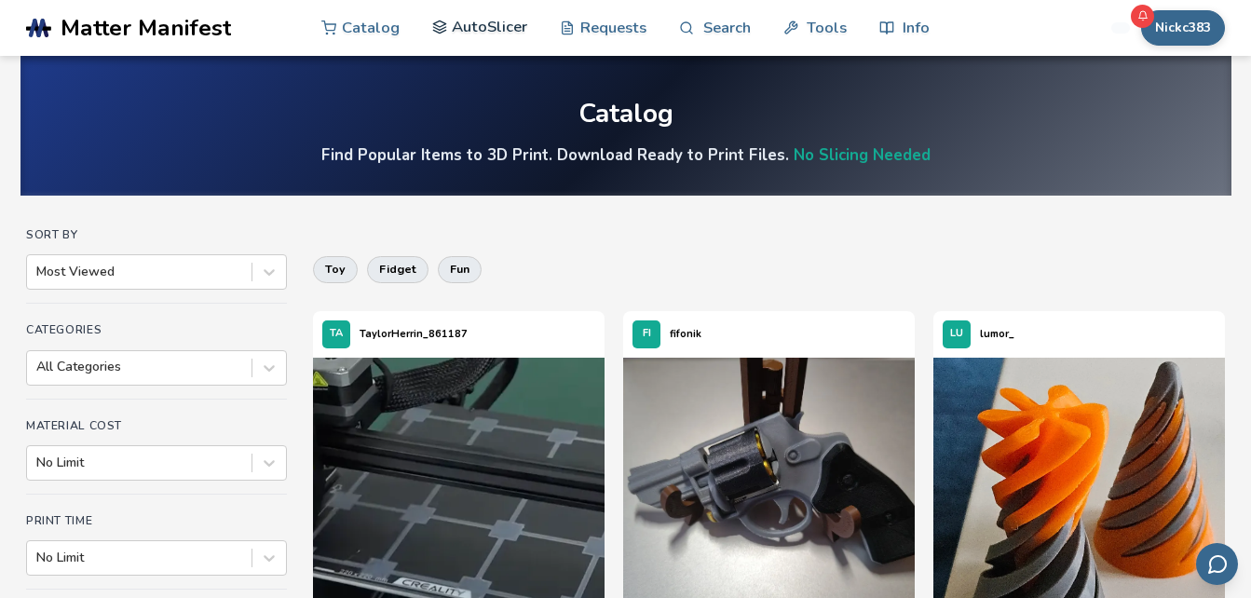
click at [497, 27] on link "AutoSlicer" at bounding box center [480, 27] width 96 height 56
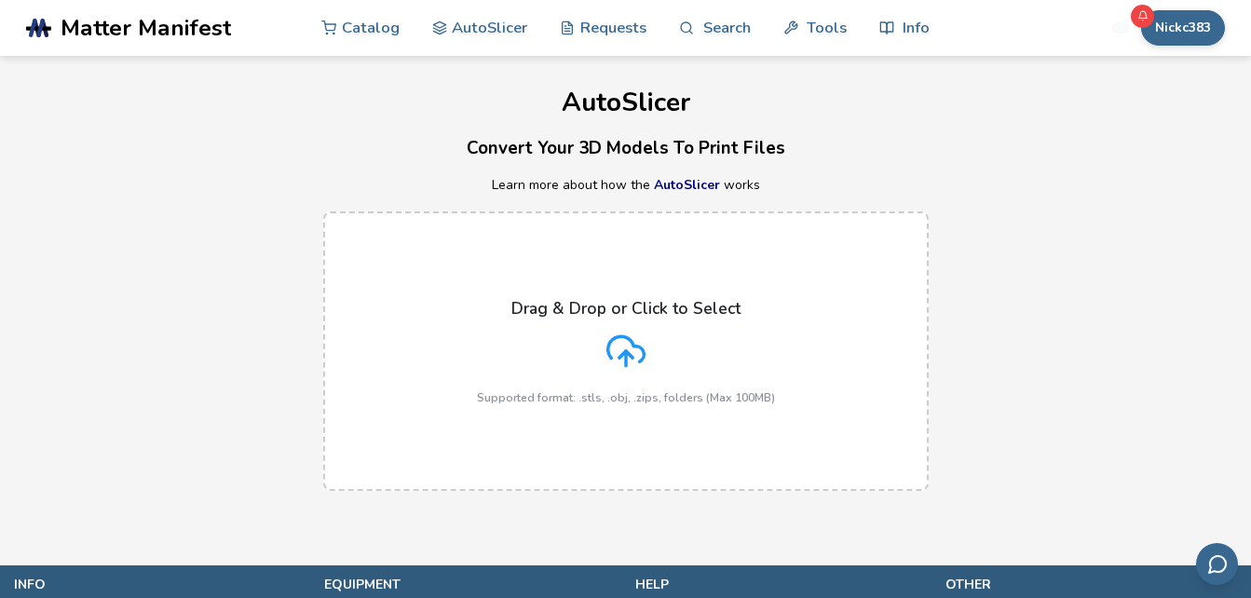
click at [639, 337] on icon at bounding box center [626, 351] width 39 height 39
click at [0, 0] on input "Drag & Drop or Click to Select Supported format: .stls, .obj, .zips, folders (M…" at bounding box center [0, 0] width 0 height 0
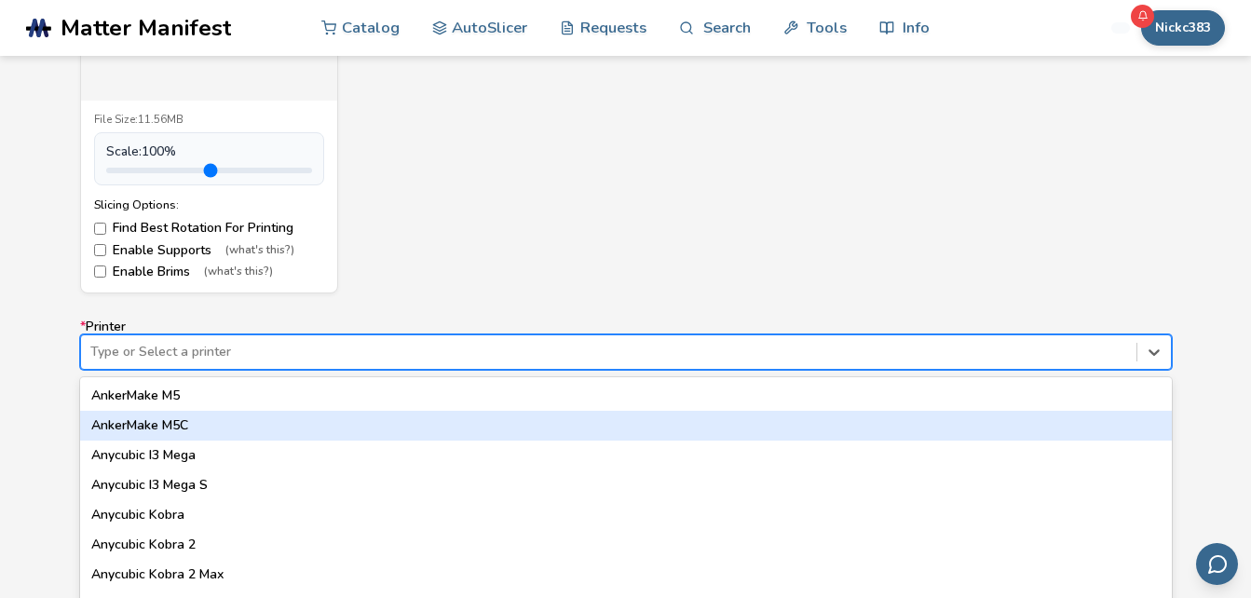
scroll to position [1024, 0]
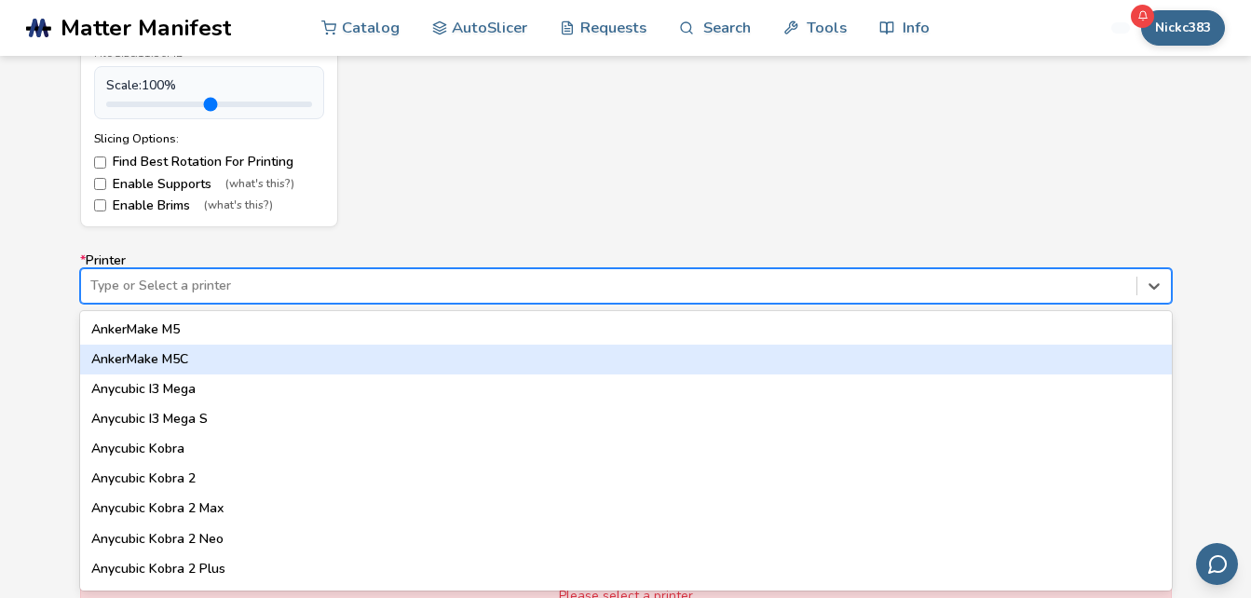
click at [1004, 304] on div "64 results available. Use Up and Down to choose options, press Enter to select …" at bounding box center [626, 285] width 1092 height 35
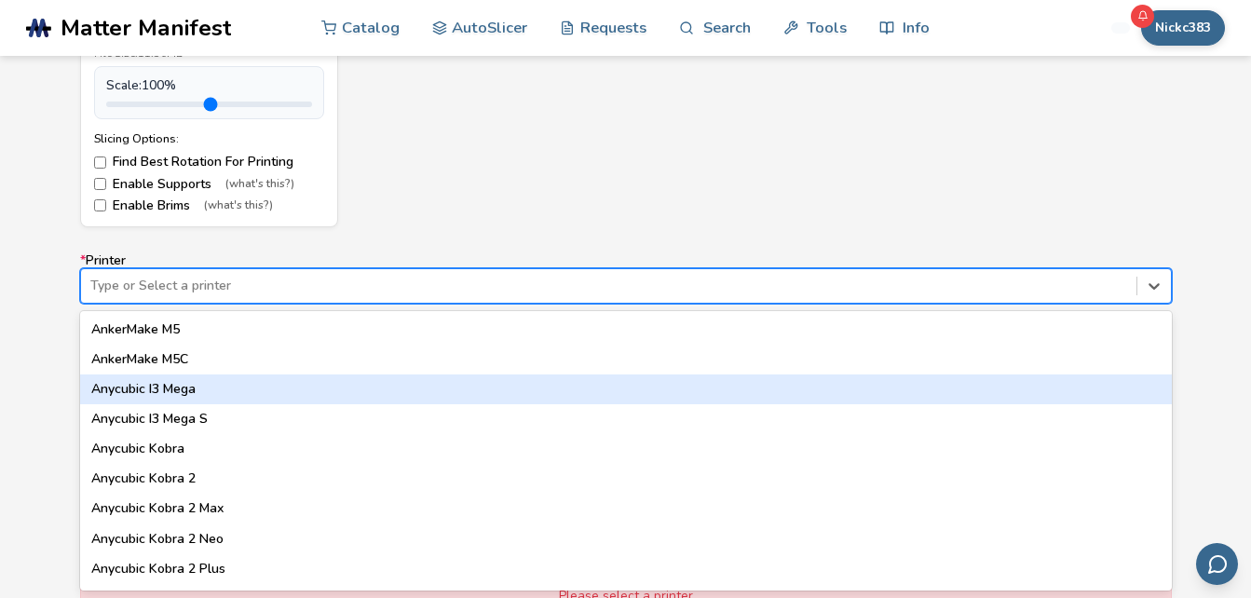
click at [430, 396] on div "Anycubic I3 Mega" at bounding box center [626, 390] width 1092 height 30
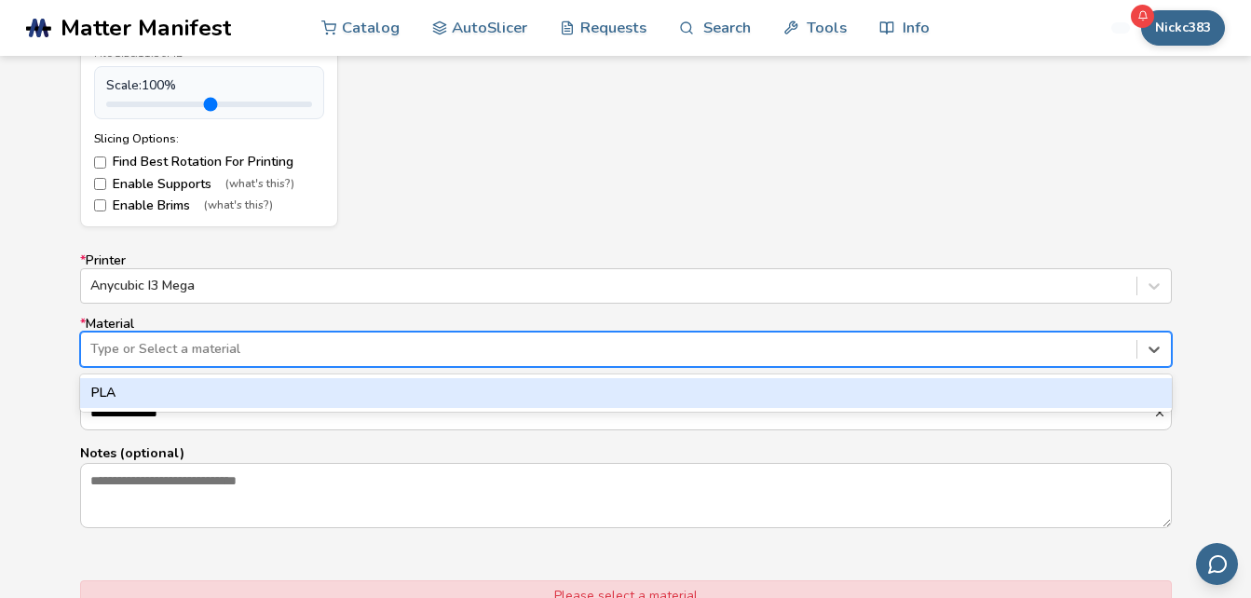
click at [420, 345] on div at bounding box center [608, 349] width 1037 height 19
click at [414, 395] on div "PLA" at bounding box center [626, 393] width 1092 height 30
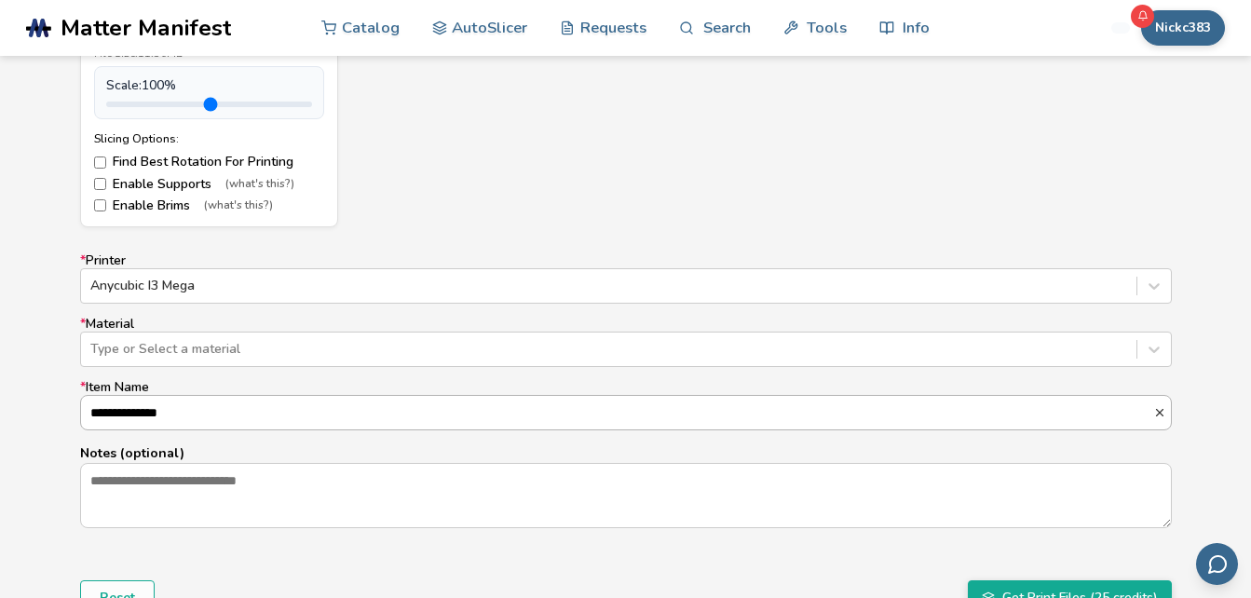
click at [417, 403] on input "**********" at bounding box center [617, 413] width 1072 height 34
type input "*"
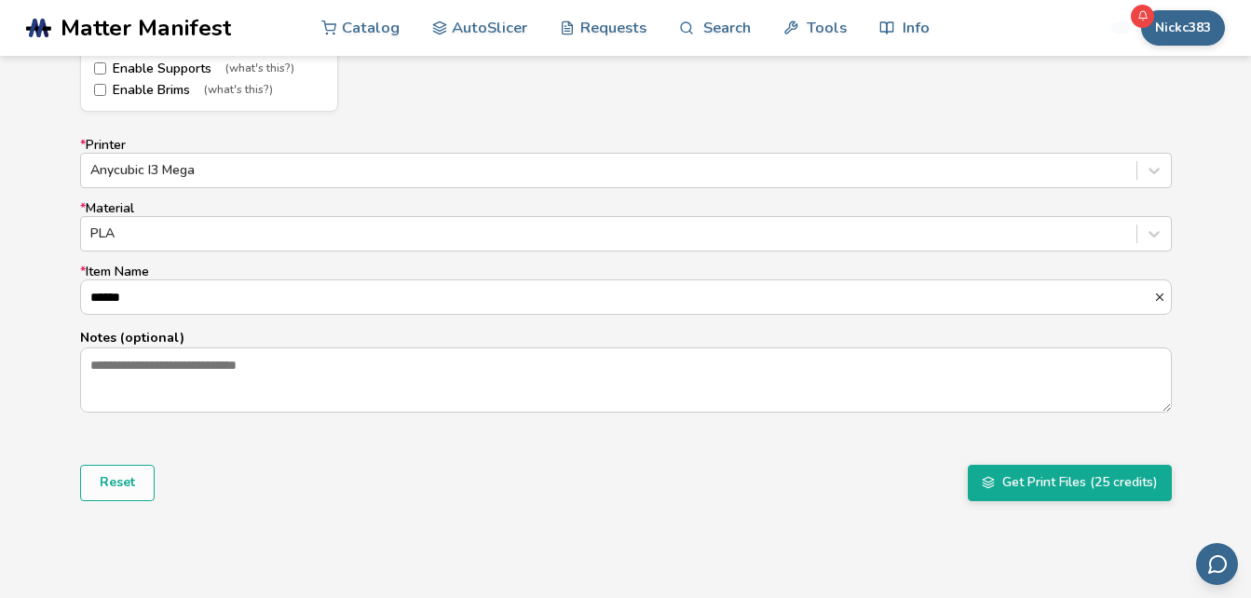
scroll to position [1153, 0]
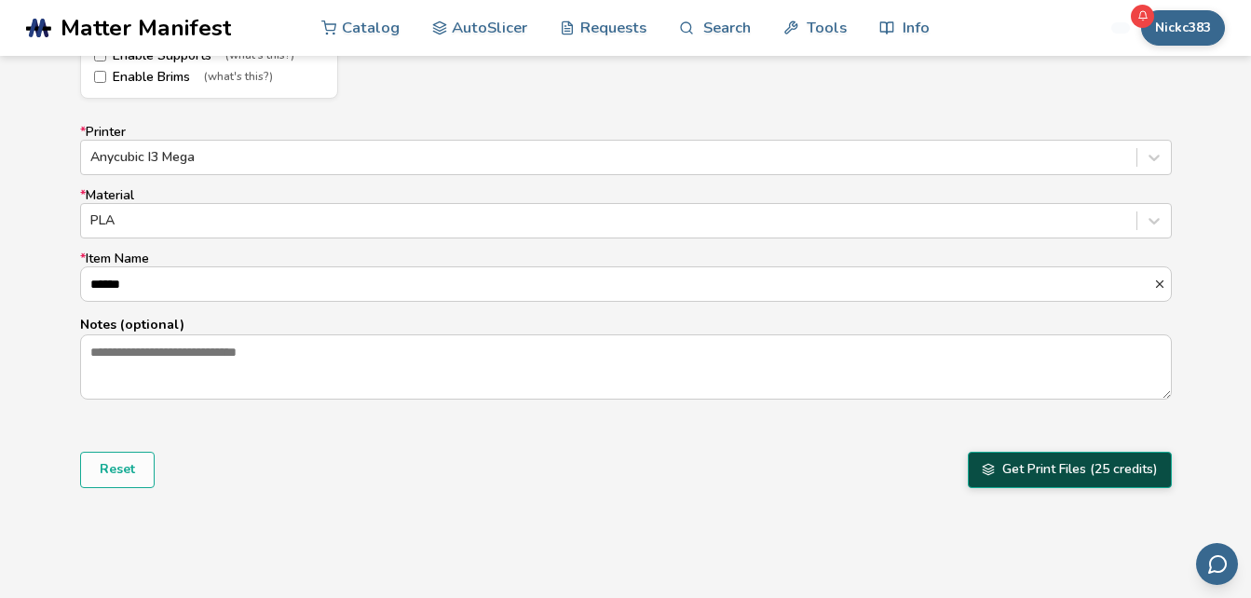
type input "******"
click at [1070, 477] on button "Get Print Files (25 credits)" at bounding box center [1070, 469] width 204 height 35
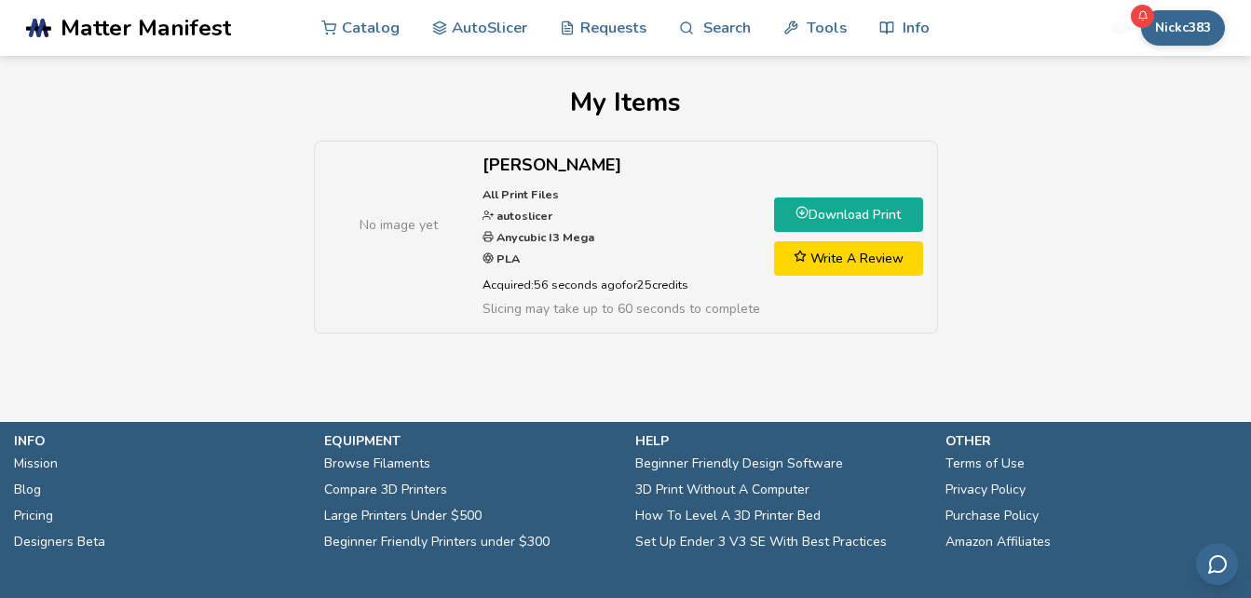
click at [866, 203] on link "Download Print" at bounding box center [848, 215] width 149 height 34
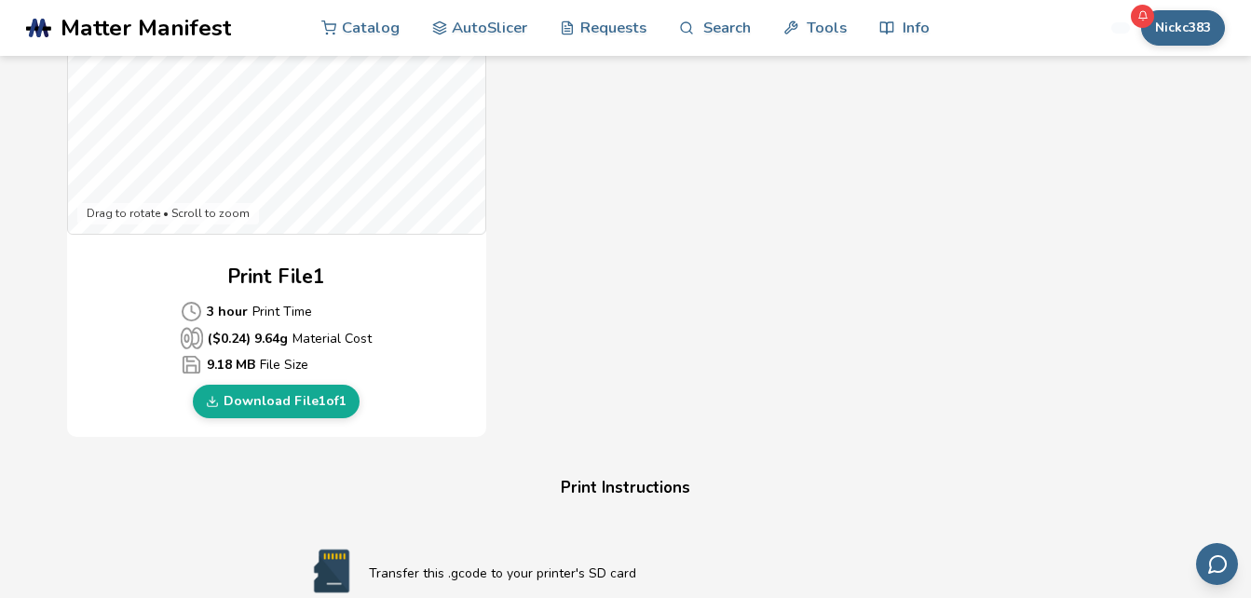
scroll to position [739, 0]
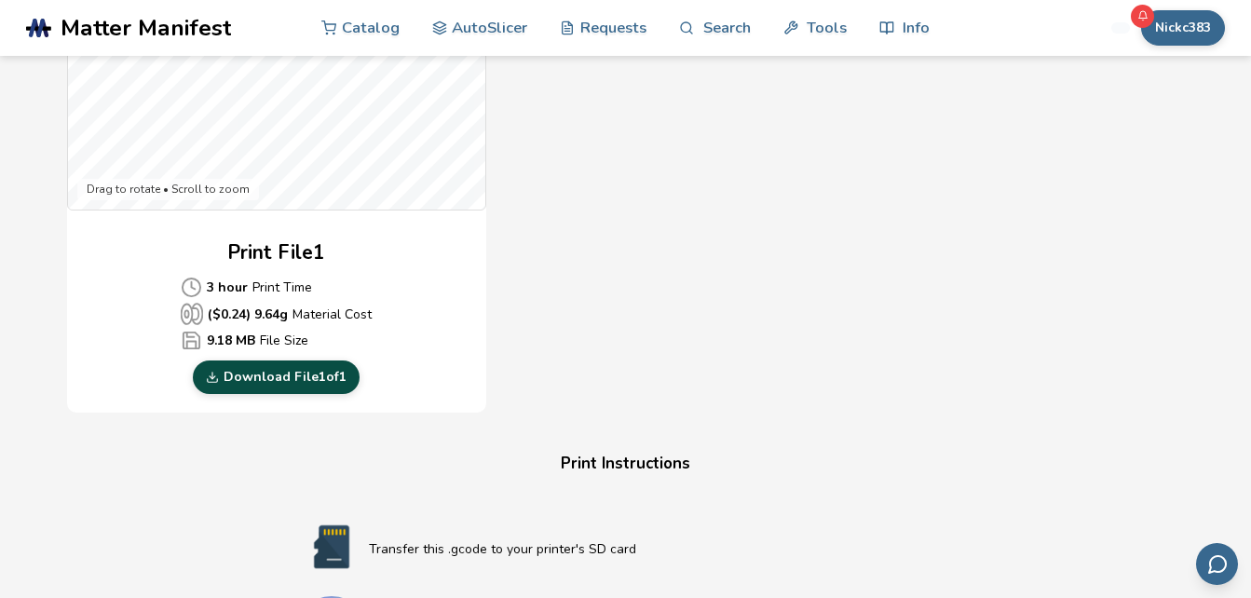
click at [318, 381] on link "Download File 1 of 1" at bounding box center [276, 378] width 167 height 34
